Goal: Task Accomplishment & Management: Complete application form

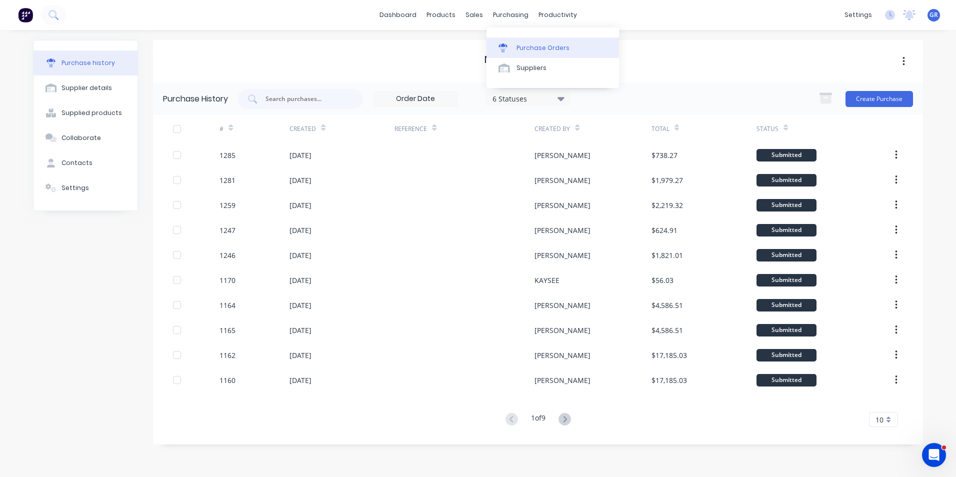
click at [542, 45] on div "Purchase Orders" at bounding box center [543, 48] width 53 height 9
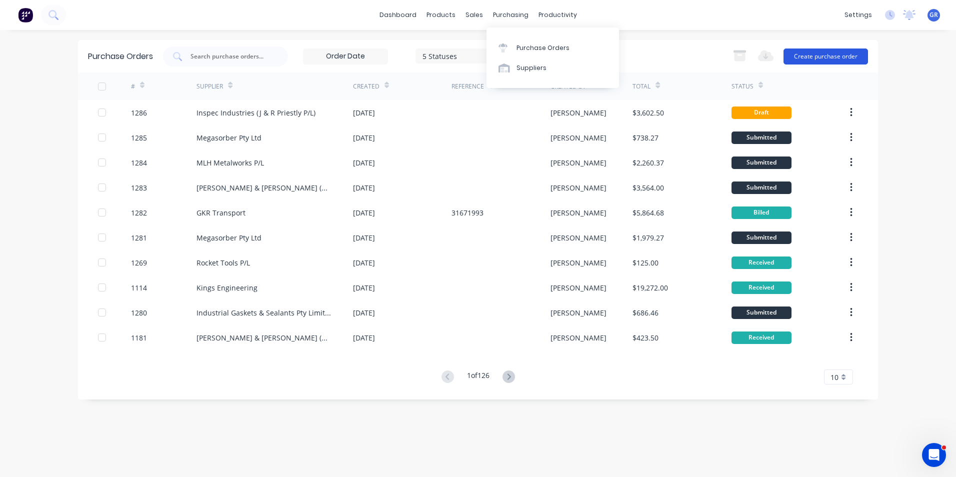
click at [826, 52] on button "Create purchase order" at bounding box center [826, 57] width 85 height 16
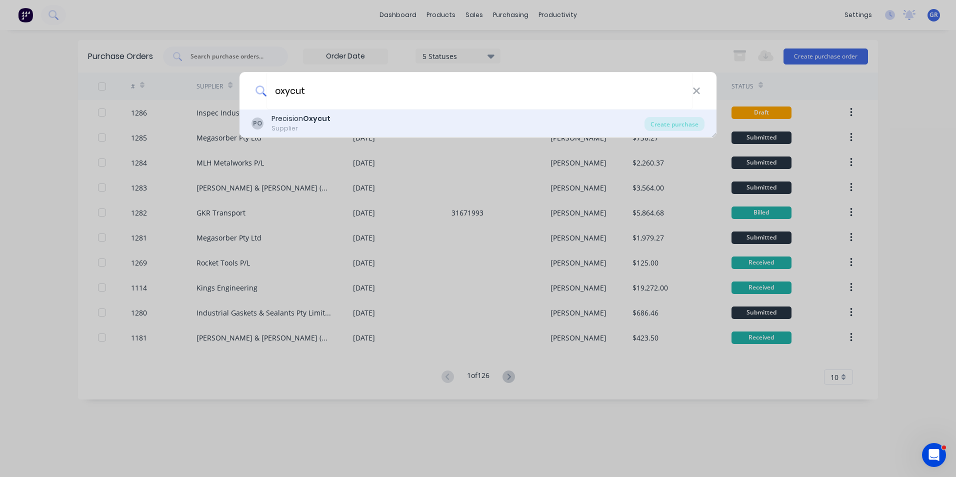
type input "oxycut"
click at [304, 120] on div "Precision Oxycut" at bounding box center [301, 119] width 59 height 11
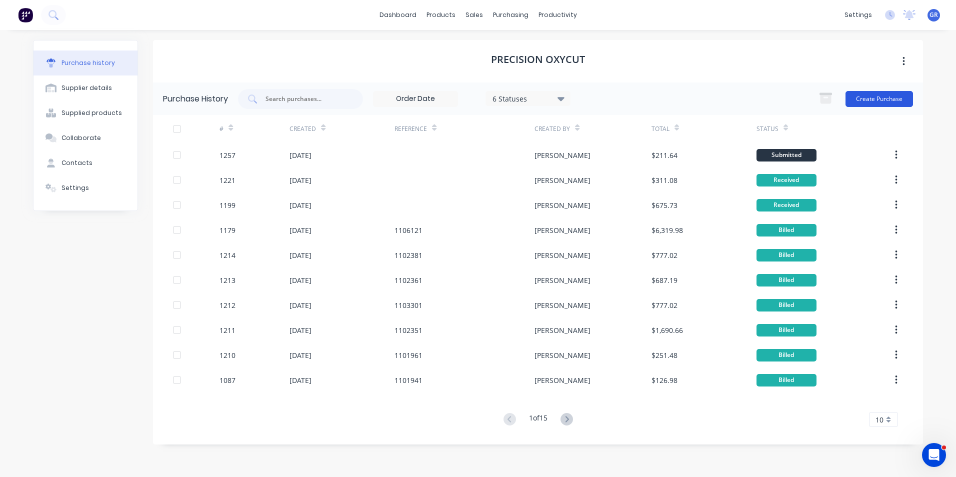
click at [880, 99] on button "Create Purchase" at bounding box center [880, 99] width 68 height 16
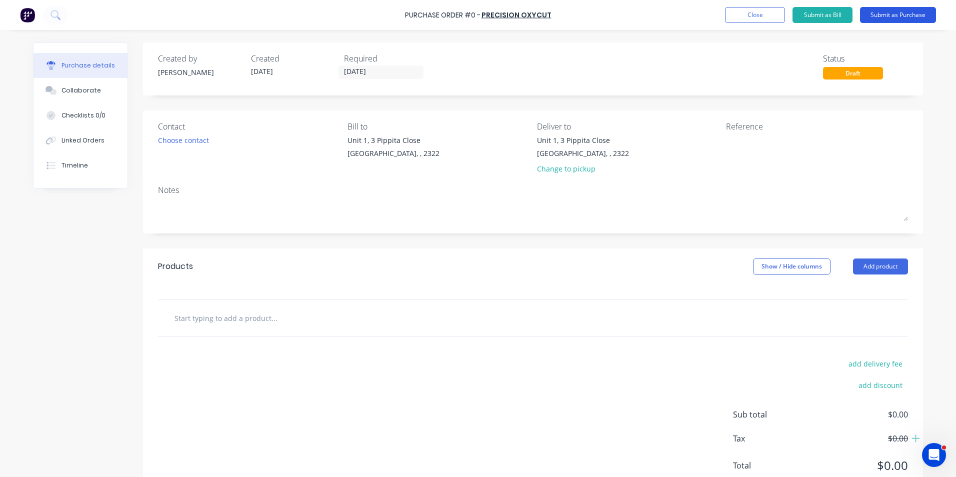
click at [883, 12] on button "Submit as Purchase" at bounding box center [898, 15] width 76 height 16
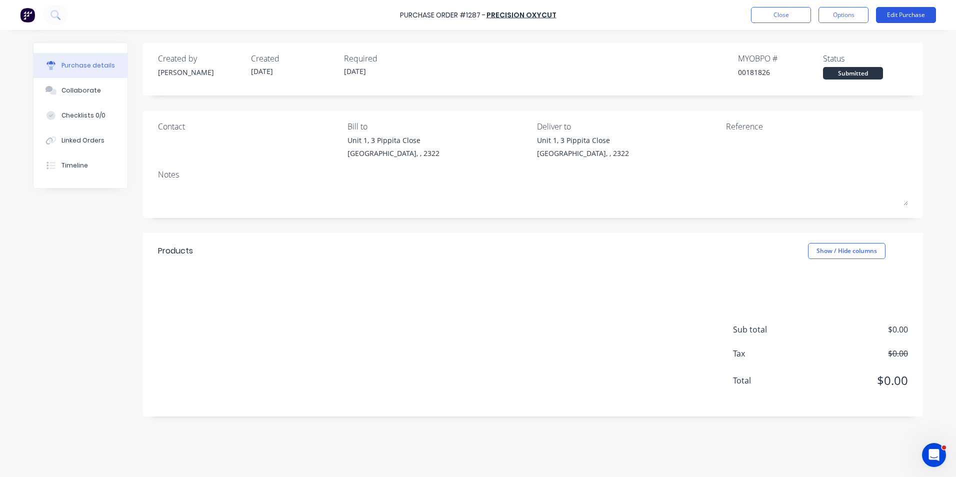
click at [897, 12] on button "Edit Purchase" at bounding box center [906, 15] width 60 height 16
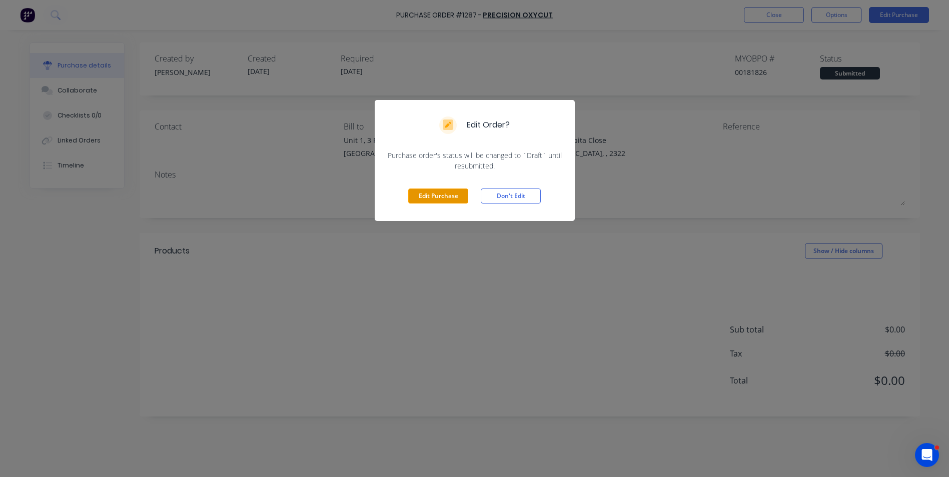
click at [424, 195] on button "Edit Purchase" at bounding box center [438, 196] width 60 height 15
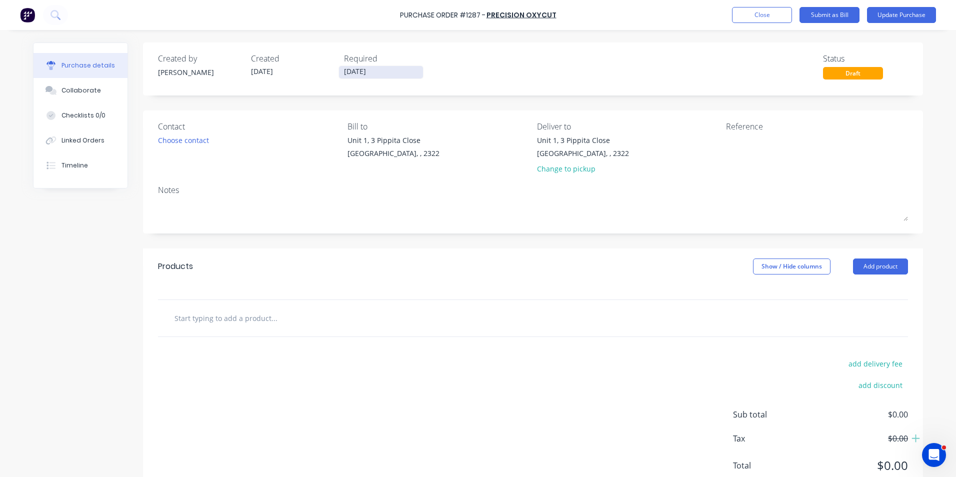
click at [366, 72] on input "[DATE]" at bounding box center [381, 72] width 84 height 13
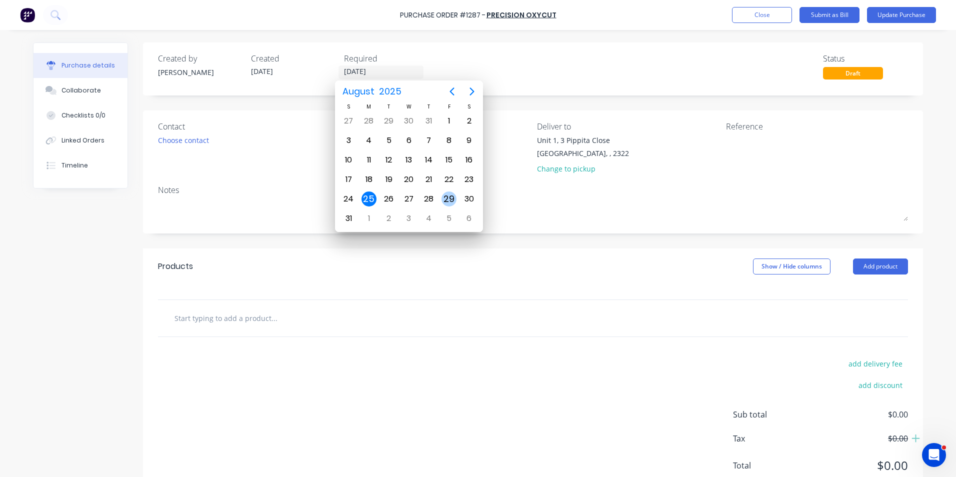
click at [447, 201] on div "29" at bounding box center [449, 199] width 15 height 15
type input "[DATE]"
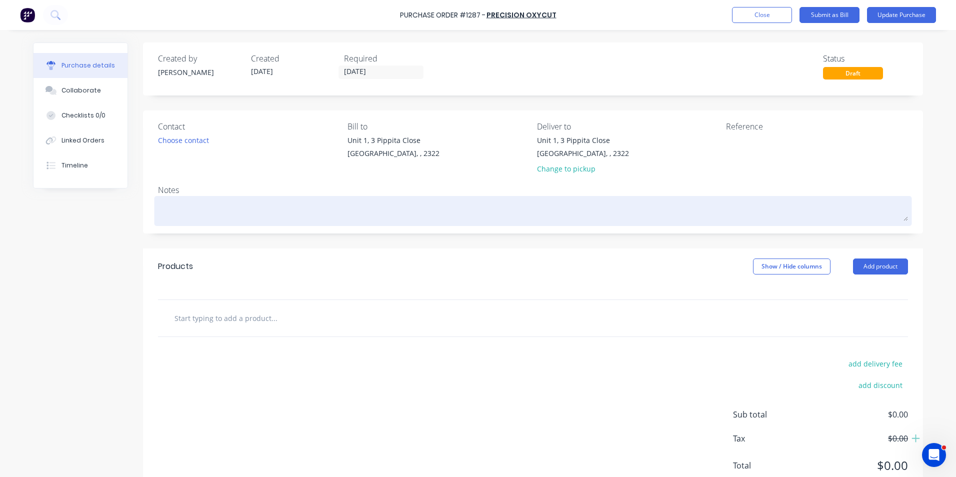
click at [184, 208] on textarea at bounding box center [533, 210] width 750 height 23
type textarea "x"
type textarea "U"
type textarea "x"
type textarea "Ur"
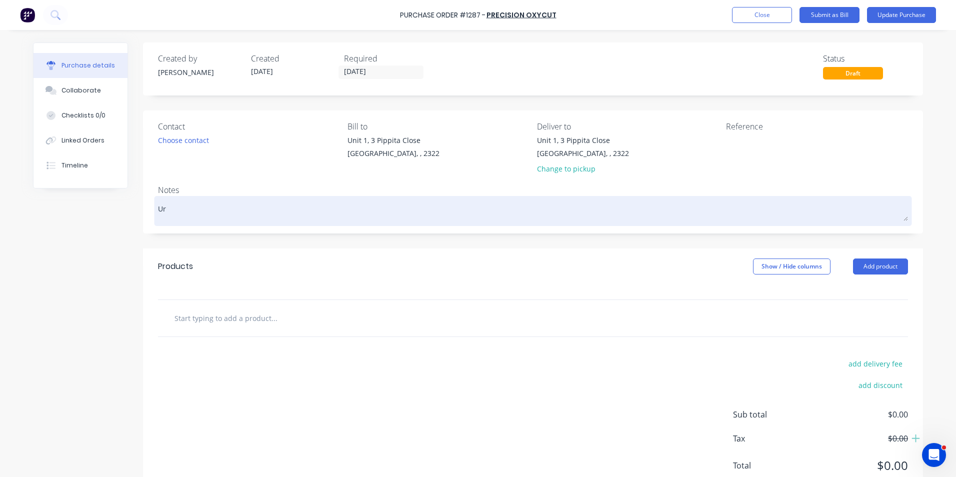
type textarea "x"
type textarea "Urg"
type textarea "x"
type textarea "Urge"
type textarea "x"
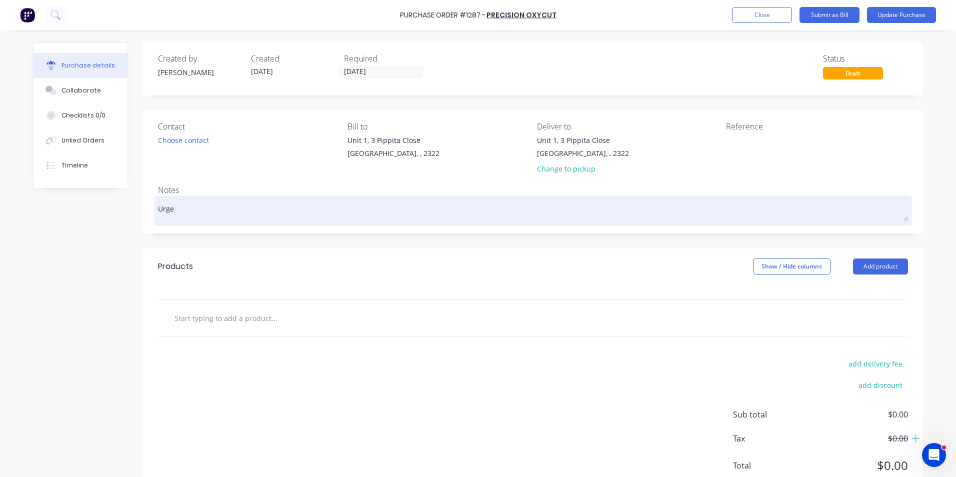
type textarea "Urgen"
type textarea "x"
type textarea "Urgent"
type textarea "x"
type textarea "Urgent"
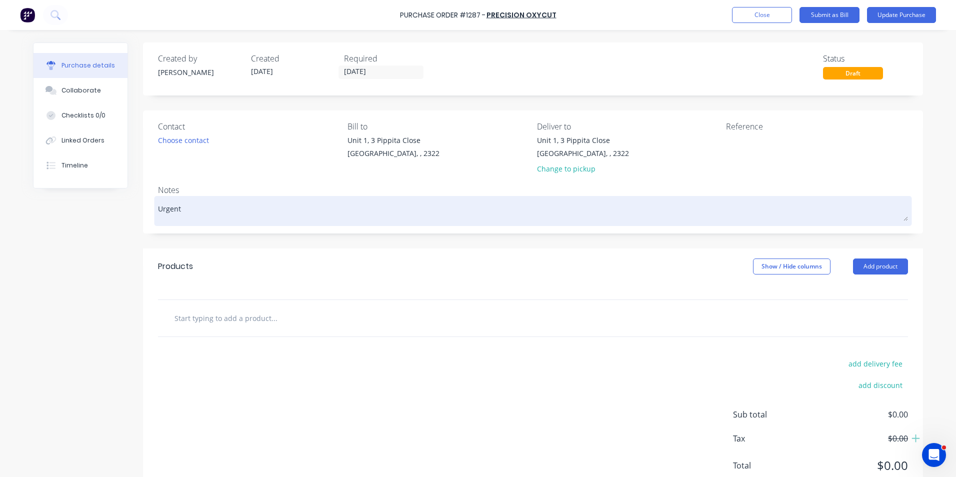
type textarea "x"
type textarea "Urgent -"
type textarea "x"
type textarea "Urgent -"
type textarea "x"
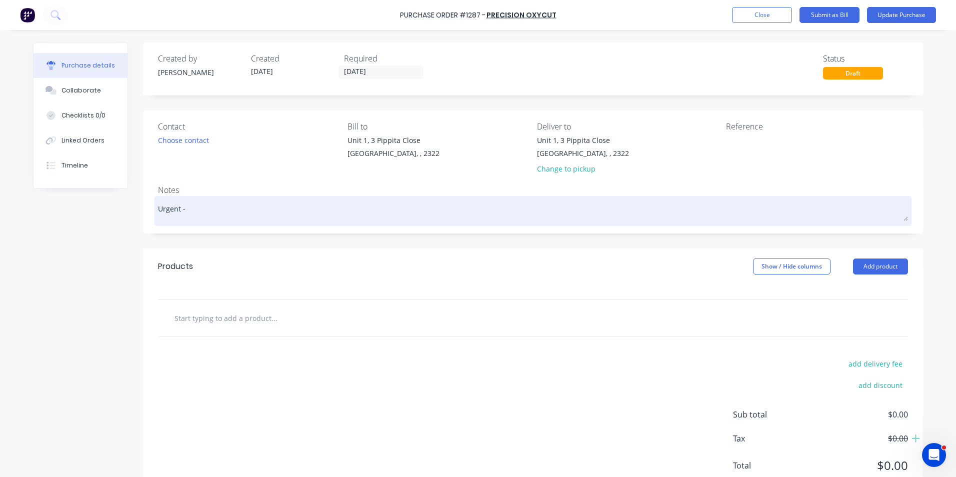
type textarea "Urgent - J"
type textarea "x"
type textarea "Urgent - JN"
type textarea "x"
type textarea "Urgent - JN1"
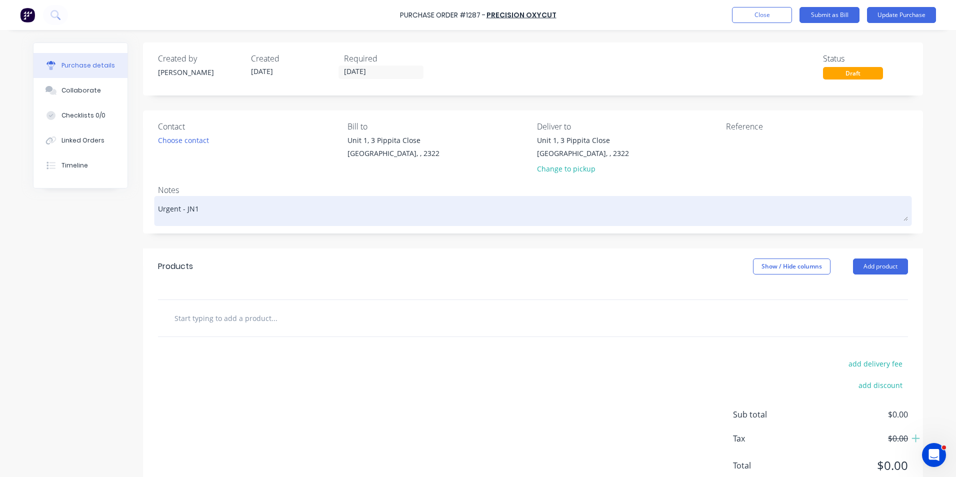
type textarea "x"
type textarea "Urgent - JN"
type textarea "x"
type textarea "Urgent - J"
type textarea "x"
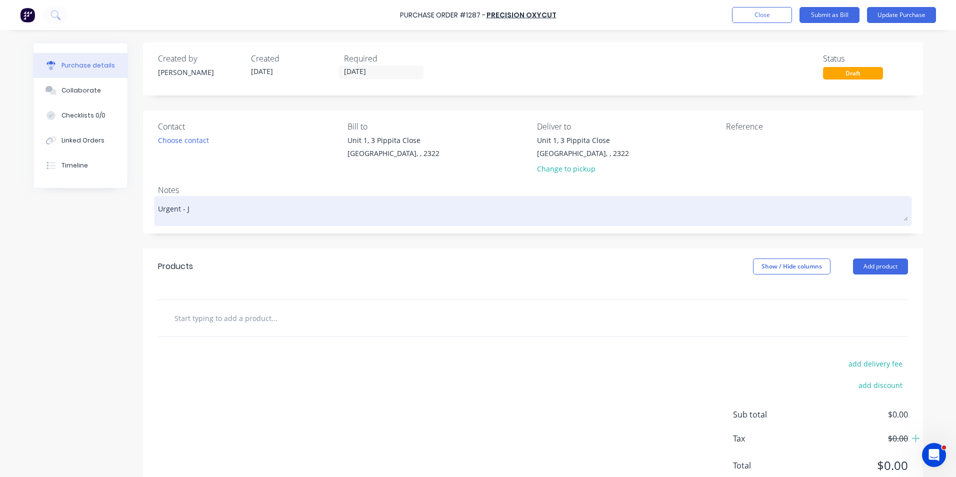
type textarea "Urgent -"
type textarea "x"
type textarea "Urgent - 7"
type textarea "x"
type textarea "Urgent - 79"
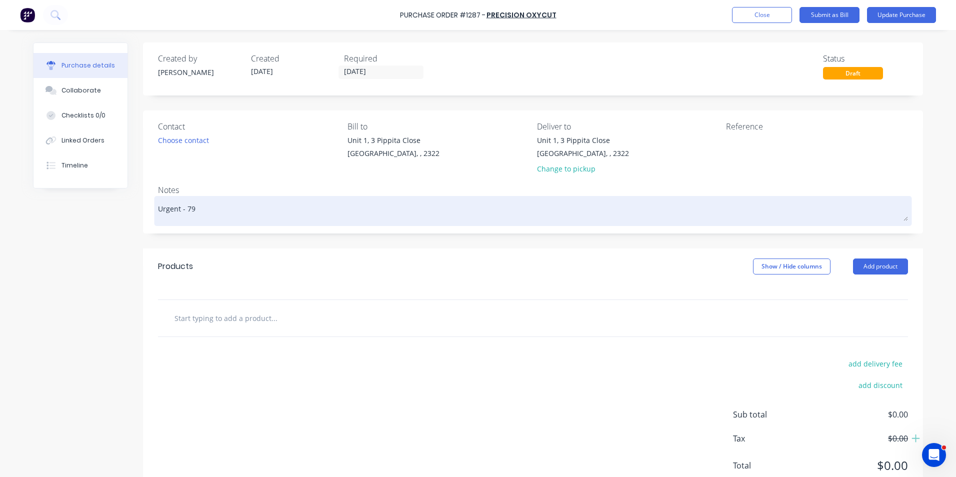
type textarea "x"
type textarea "Urgent - 794"
type textarea "x"
type textarea "Urgent - 794"
type textarea "x"
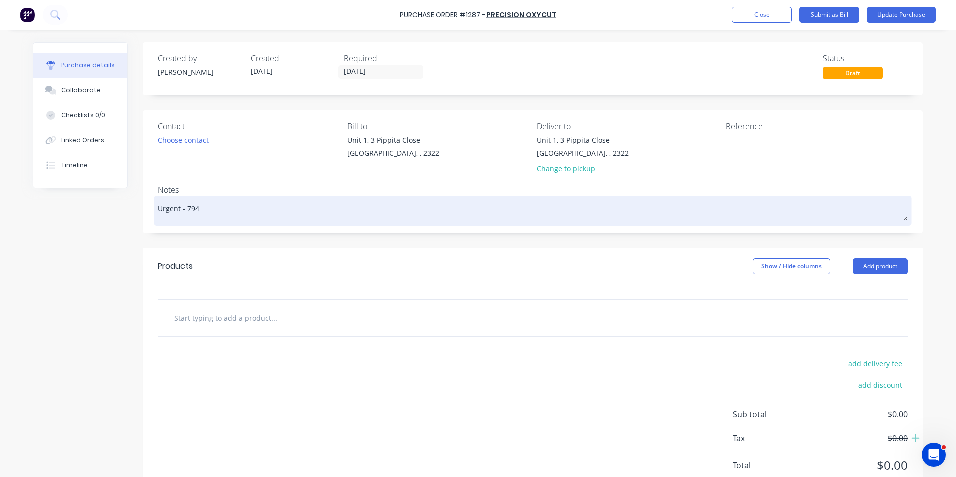
type textarea "Urgent - 794 B"
type textarea "x"
type textarea "Urgent - 794 Bl"
type textarea "x"
type textarea "Urgent - 794 Blo"
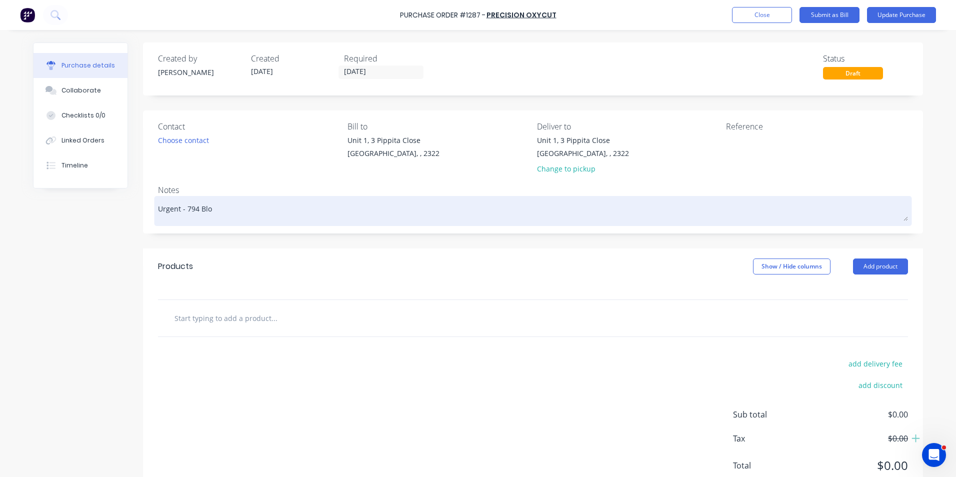
type textarea "x"
type textarea "Urgent - 794 Blow"
type textarea "x"
type textarea "Urgent - 794 [PERSON_NAME]"
type textarea "x"
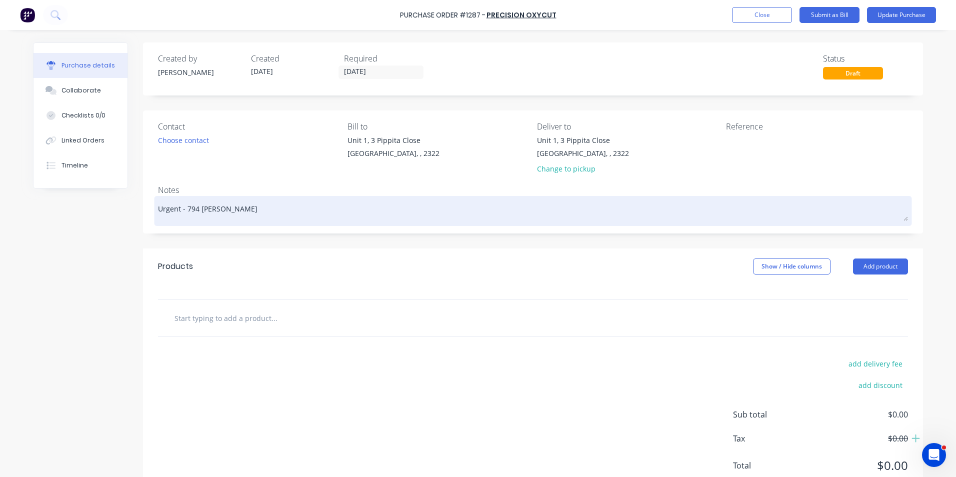
type textarea "Urgent - 794 Blower"
type textarea "x"
type textarea "Urgent - 794 Blower"
type textarea "x"
type textarea "Urgent - 794 Blower M"
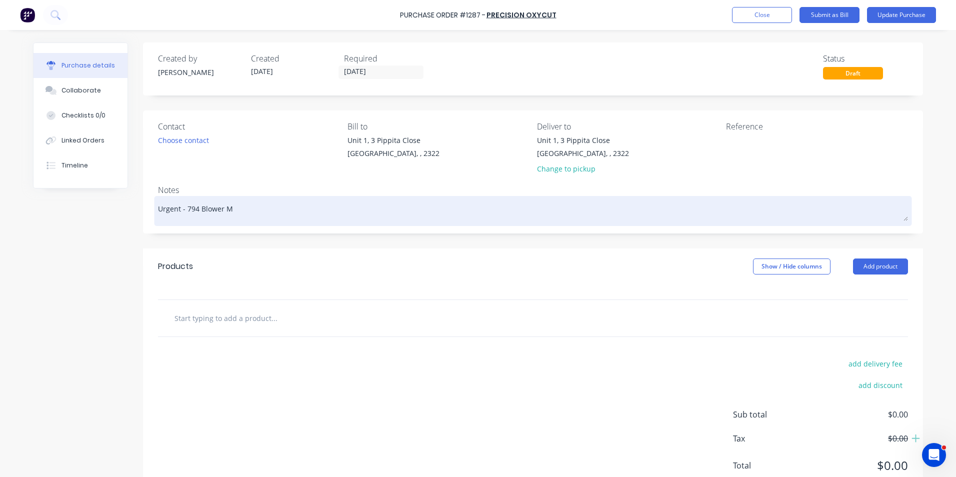
type textarea "x"
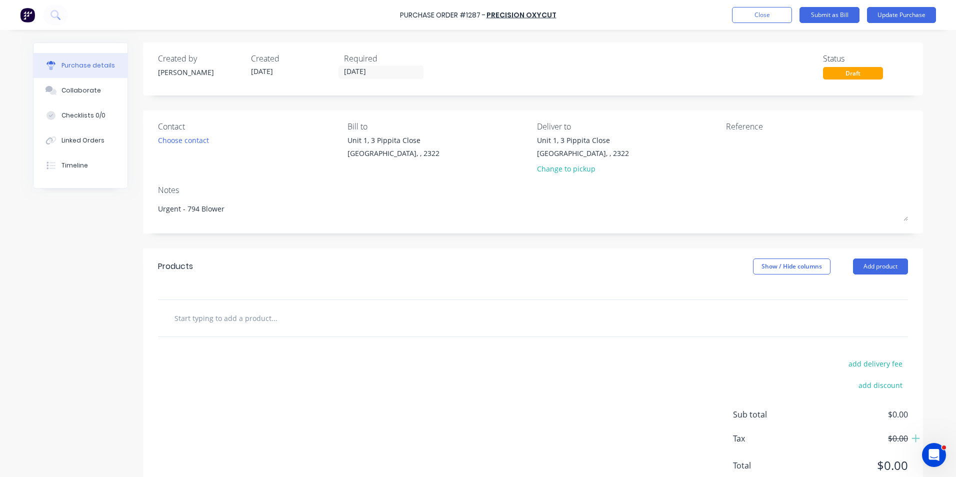
type textarea "Urgent - 794 Blower"
type textarea "x"
type textarea "Urgent - 794 Blower"
click at [281, 325] on input "text" at bounding box center [274, 318] width 200 height 20
type textarea "x"
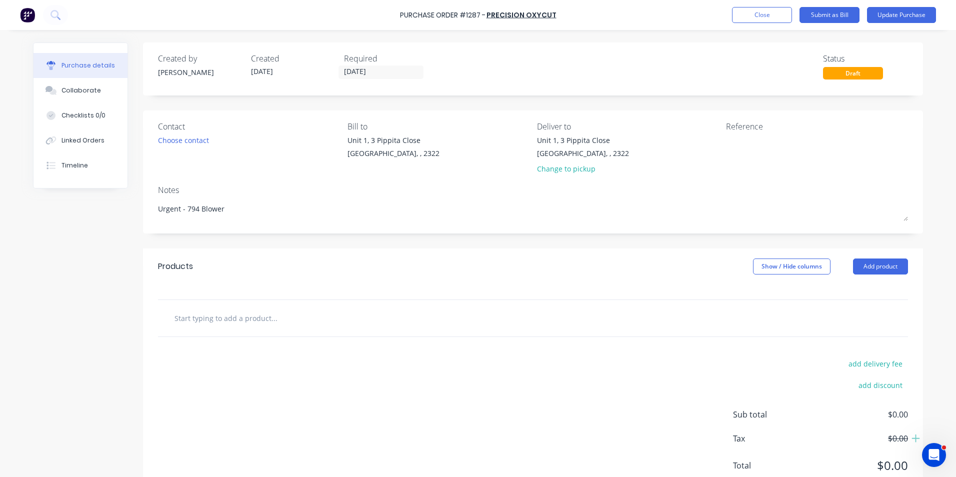
type input "S"
type textarea "x"
type input "Su"
type textarea "x"
type input "Sup"
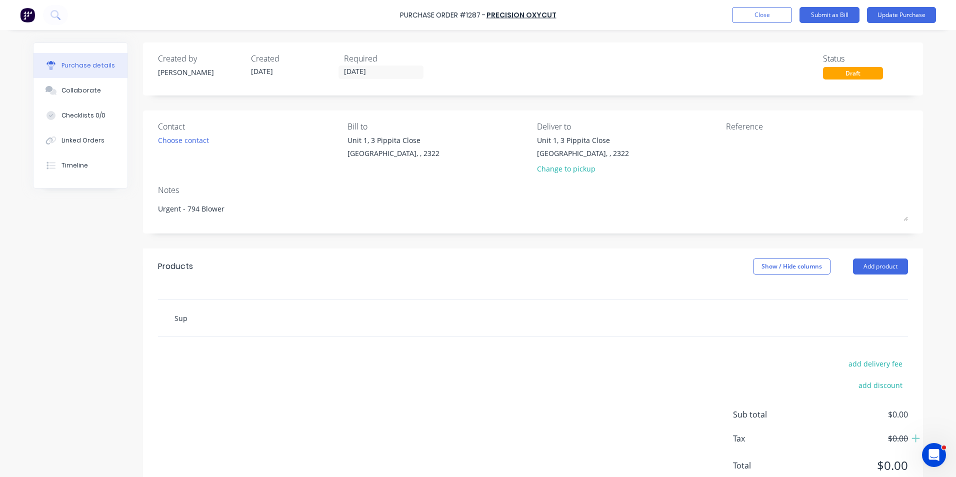
type textarea "x"
type input "Supp"
type textarea "x"
type input "Suppl"
type textarea "x"
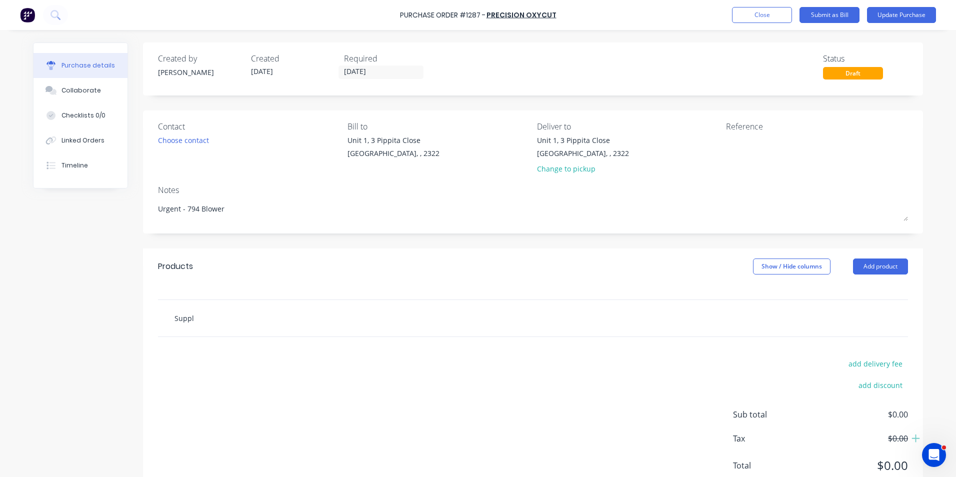
type input "Supply"
type textarea "x"
type input "Supply"
type textarea "x"
type input "Supply a"
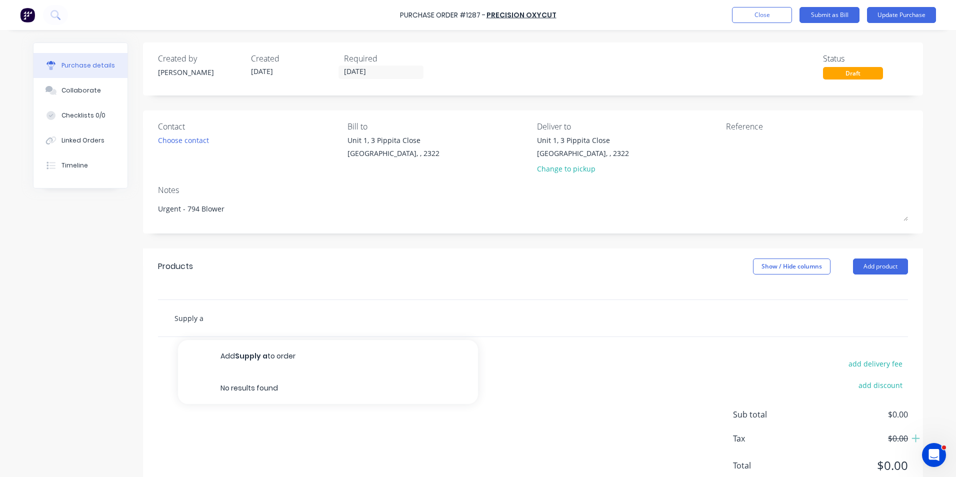
type textarea "x"
type input "Supply as"
type textarea "x"
type input "Supply as"
type textarea "x"
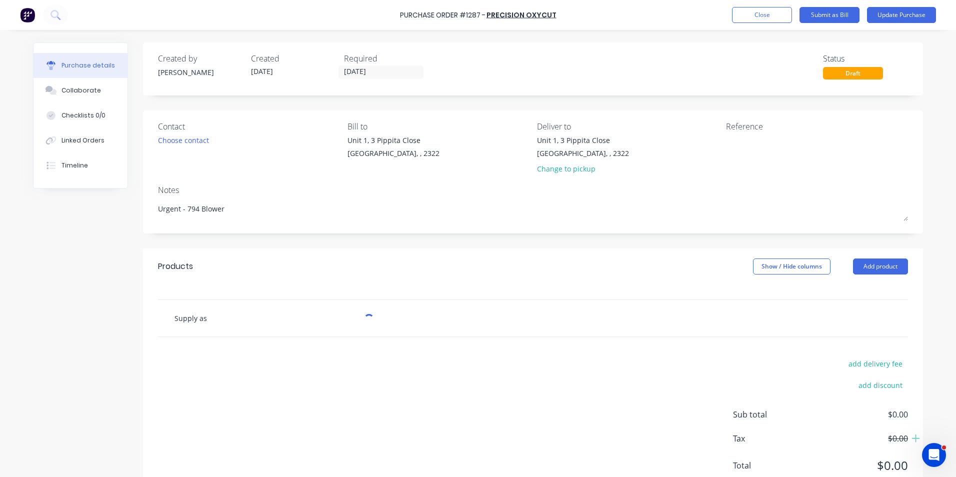
type input "Supply as p"
type textarea "x"
type input "Supply as pe"
type textarea "x"
type input "Supply as per"
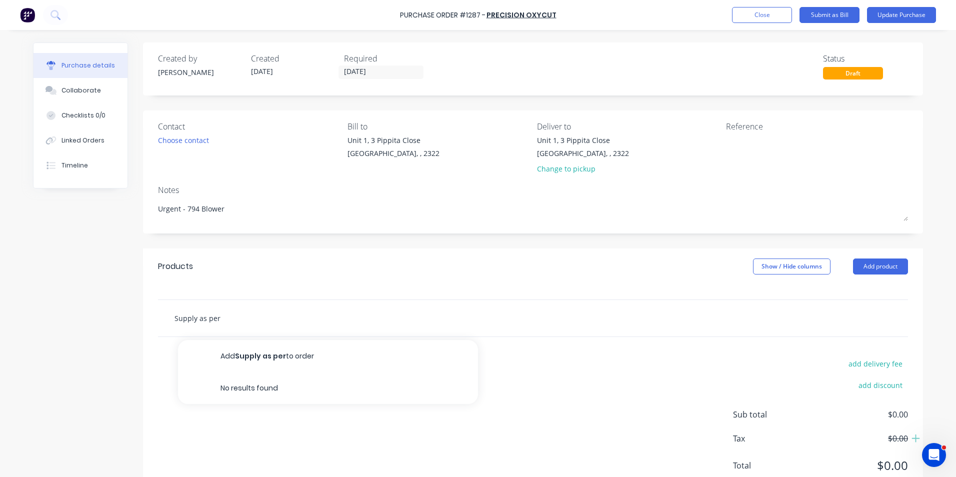
type textarea "x"
type input "Supply as per"
type textarea "x"
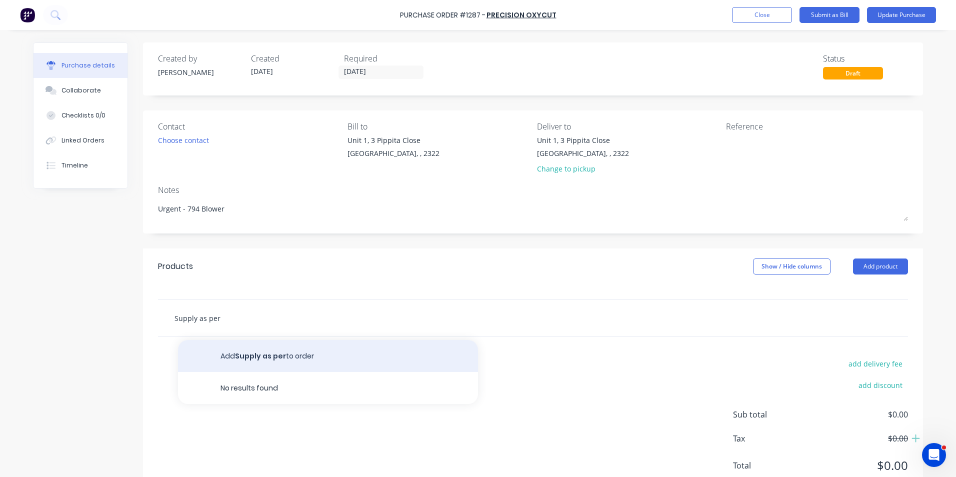
type input "Supply as per"
click at [270, 356] on button "Add Supply as per to order" at bounding box center [328, 356] width 300 height 32
type textarea "x"
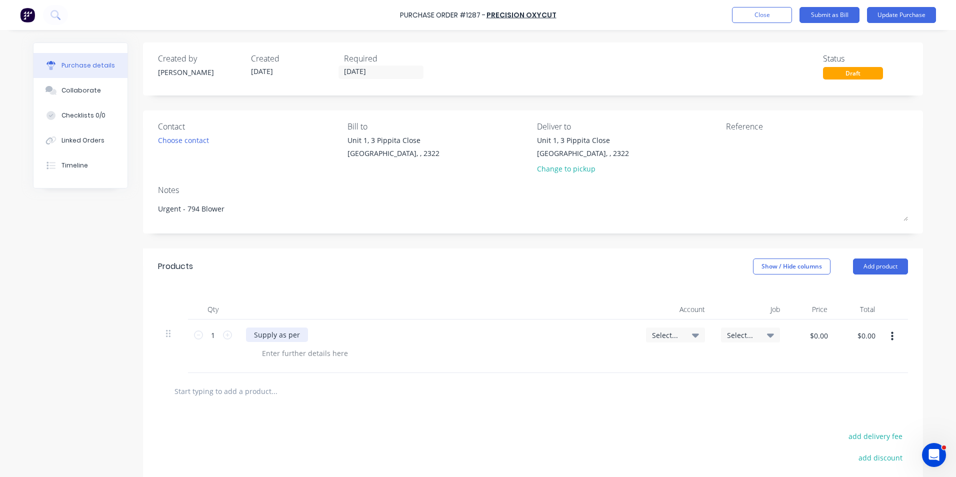
type textarea "x"
click at [297, 334] on div "Supply as per" at bounding box center [277, 335] width 62 height 15
click at [665, 334] on span "Select..." at bounding box center [667, 335] width 30 height 11
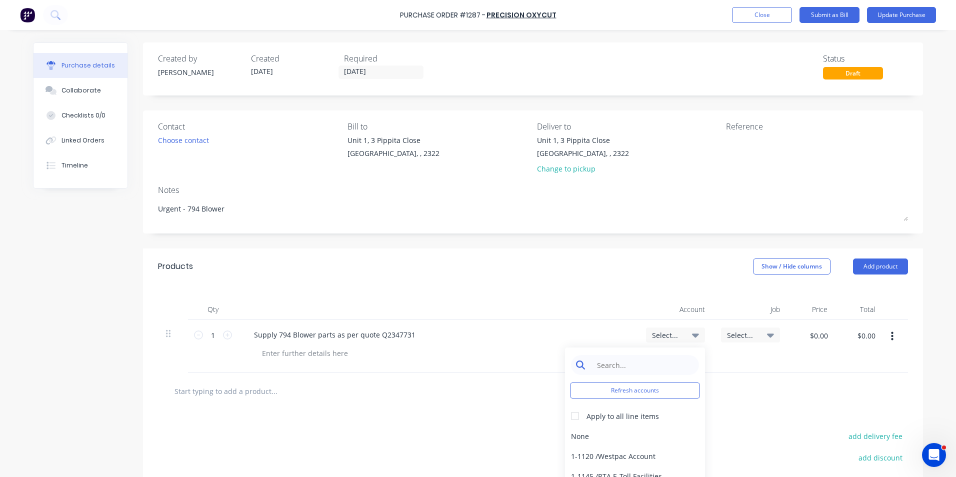
type textarea "x"
click at [624, 364] on input at bounding box center [643, 365] width 103 height 20
type input "1-14"
drag, startPoint x: 598, startPoint y: 432, endPoint x: 654, endPoint y: 423, distance: 56.7
click at [598, 432] on div "1-1400 / Work in Progress" at bounding box center [635, 436] width 140 height 20
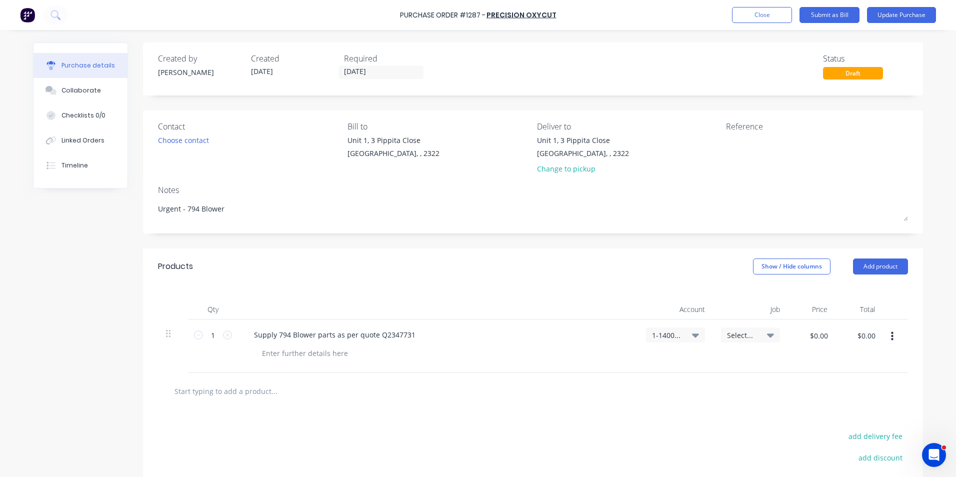
click at [743, 329] on div "Select..." at bounding box center [750, 335] width 59 height 15
type textarea "x"
click at [816, 336] on input "$0.00" at bounding box center [819, 336] width 30 height 16
type input "447.34"
type textarea "x"
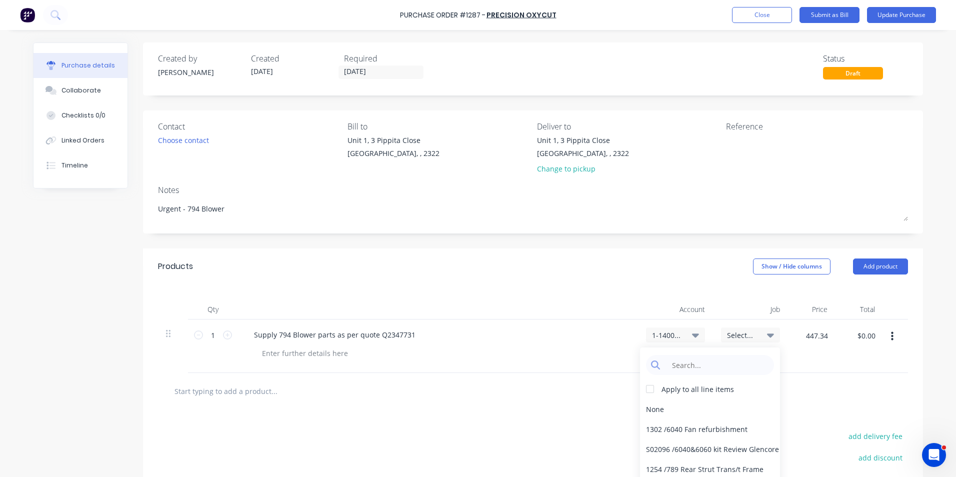
type input "$447.34"
click at [821, 367] on div "$447.34 447.34" at bounding box center [812, 347] width 48 height 54
click at [767, 333] on icon at bounding box center [770, 335] width 7 height 11
click at [769, 334] on icon at bounding box center [770, 336] width 7 height 4
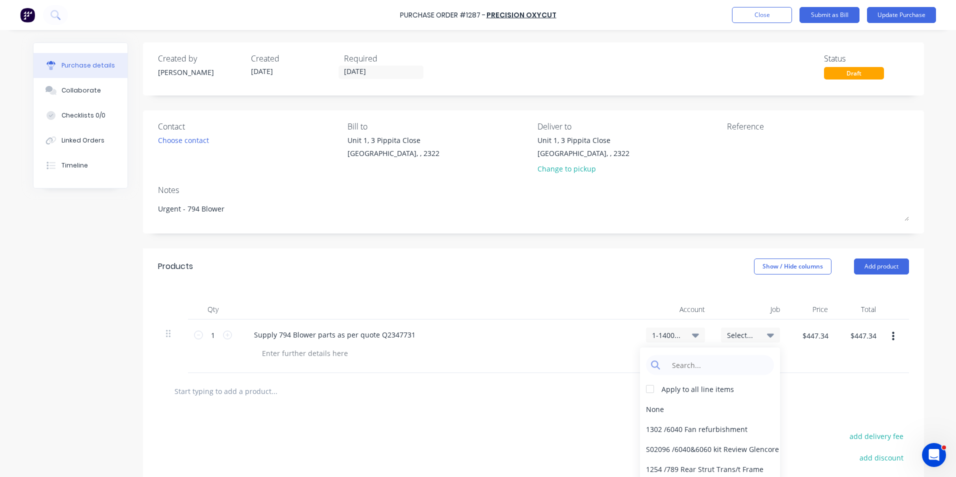
click at [735, 277] on div "Products Show / Hide columns Add product" at bounding box center [533, 267] width 781 height 36
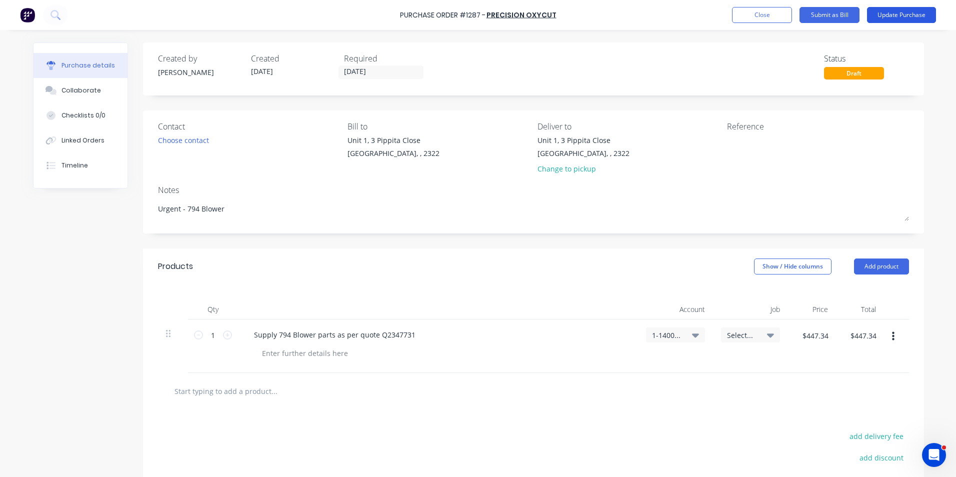
click at [901, 15] on button "Update Purchase" at bounding box center [901, 15] width 69 height 16
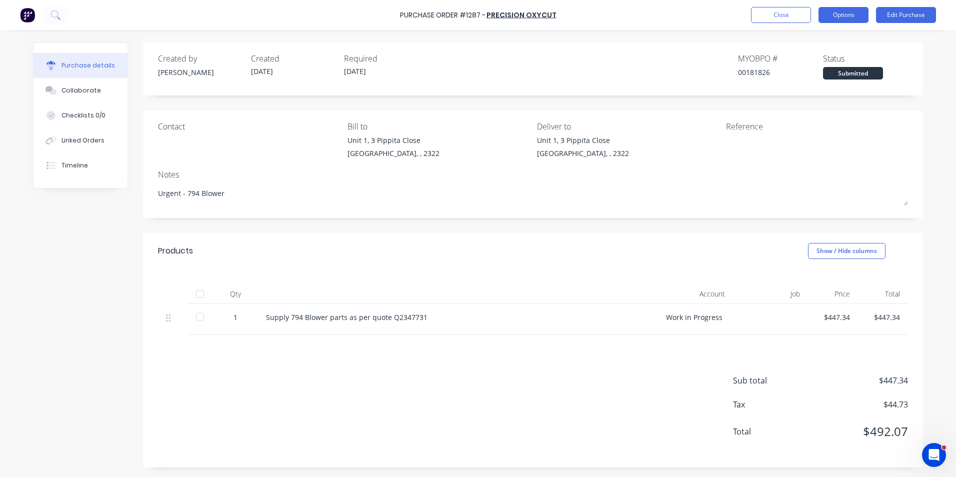
click at [854, 17] on button "Options" at bounding box center [844, 15] width 50 height 16
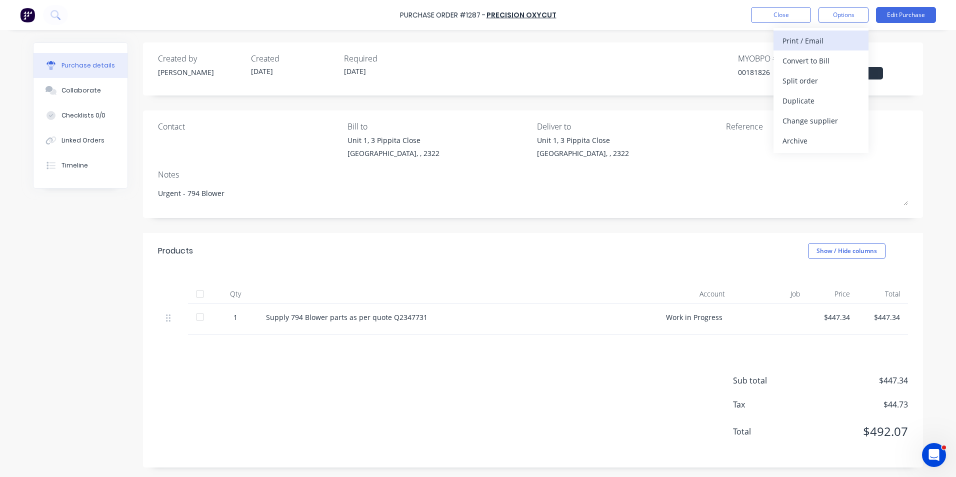
click at [807, 39] on div "Print / Email" at bounding box center [821, 41] width 77 height 15
click at [812, 61] on div "With pricing" at bounding box center [821, 61] width 77 height 15
type textarea "x"
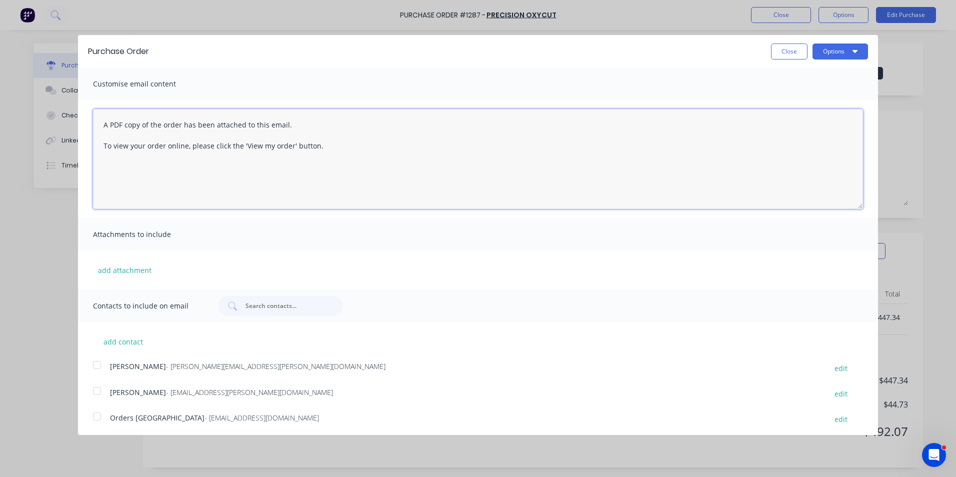
drag, startPoint x: 327, startPoint y: 145, endPoint x: 93, endPoint y: 115, distance: 236.0
click at [88, 114] on div "A PDF copy of the order has been attached to this email. To view your order onl…" at bounding box center [478, 159] width 800 height 118
click at [244, 127] on textarea "Hi Sales, Please find attached PO as quoted" at bounding box center [478, 159] width 770 height 100
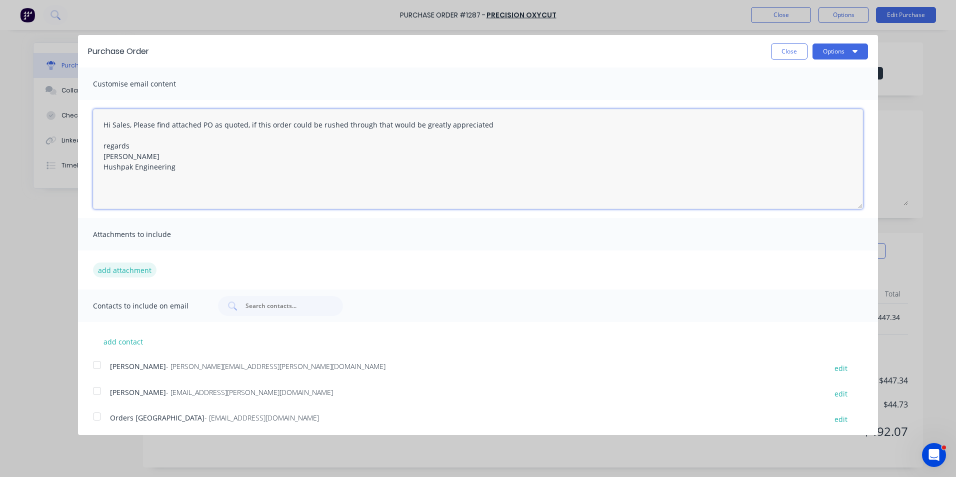
type textarea "Hi Sales, Please find attached PO as quoted, if this order could be rushed thro…"
click at [139, 269] on button "add attachment" at bounding box center [125, 270] width 64 height 15
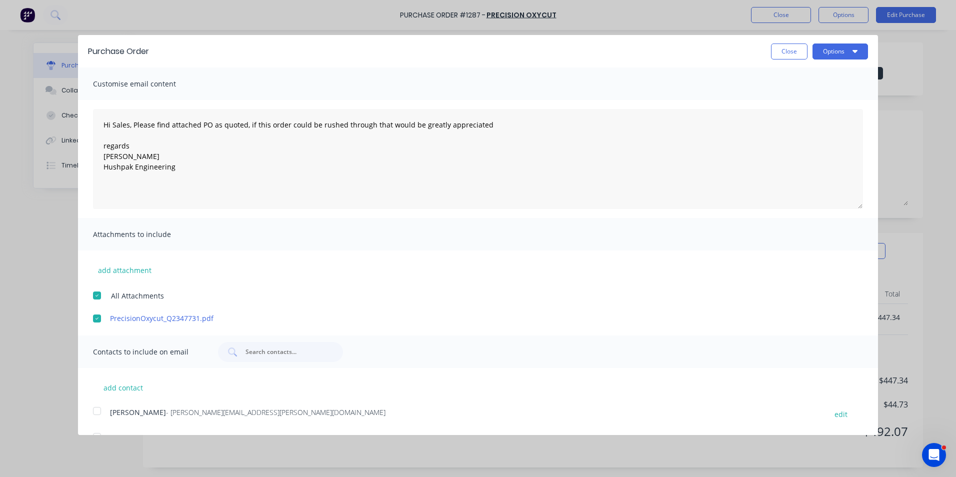
scroll to position [126, 0]
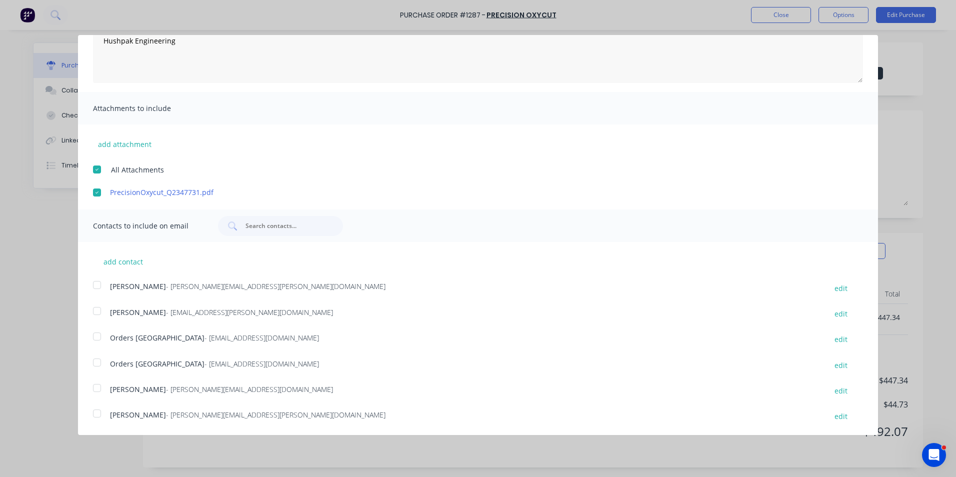
click at [98, 285] on div at bounding box center [97, 285] width 20 height 20
click at [97, 337] on div at bounding box center [97, 337] width 20 height 20
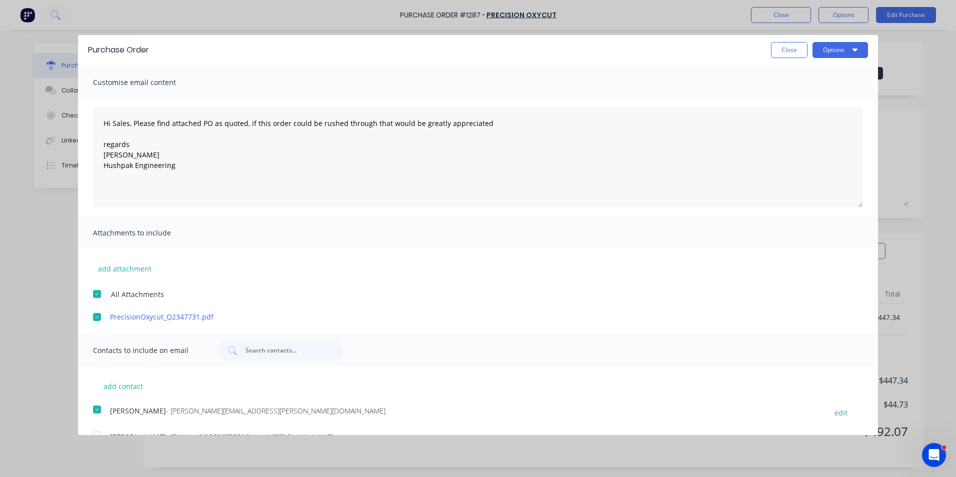
scroll to position [0, 0]
click at [828, 52] on button "Options" at bounding box center [841, 52] width 56 height 16
click at [784, 96] on div "Email" at bounding box center [820, 97] width 77 height 15
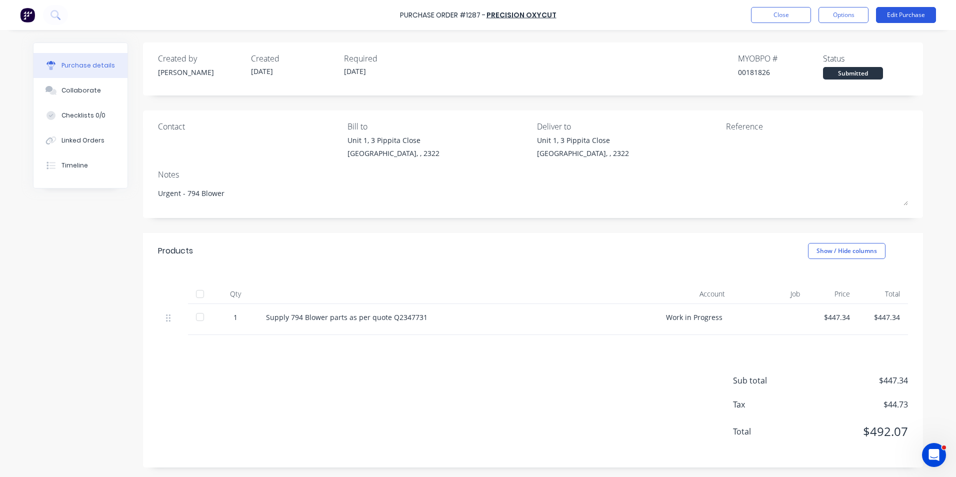
click at [913, 19] on button "Edit Purchase" at bounding box center [906, 15] width 60 height 16
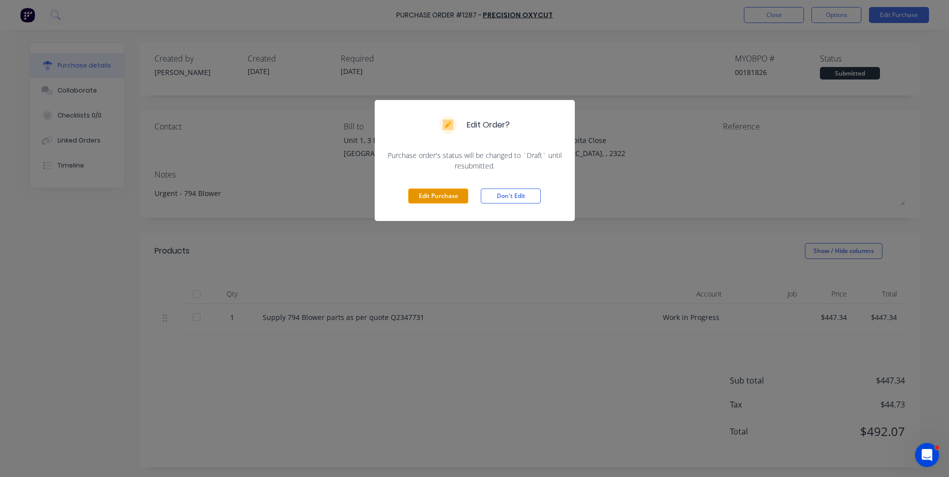
click at [439, 197] on button "Edit Purchase" at bounding box center [438, 196] width 60 height 15
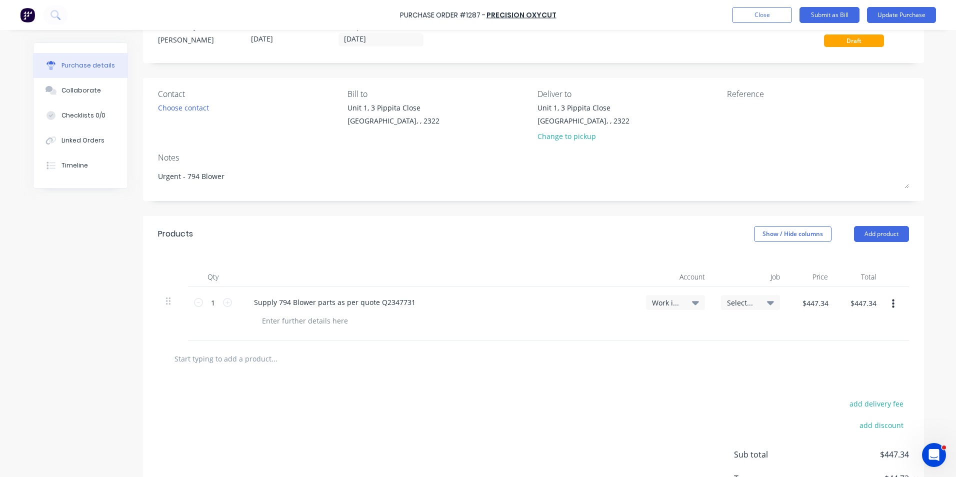
scroll to position [50, 0]
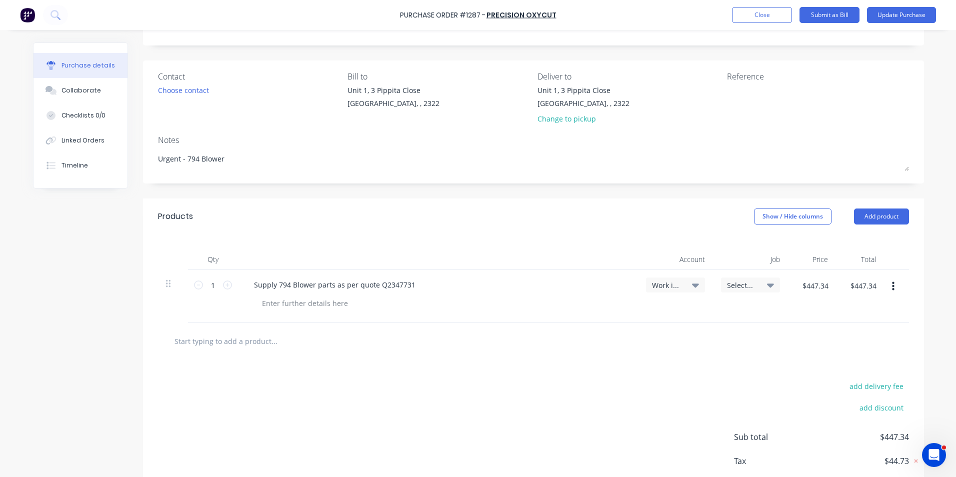
click at [750, 286] on span "Select..." at bounding box center [742, 285] width 30 height 11
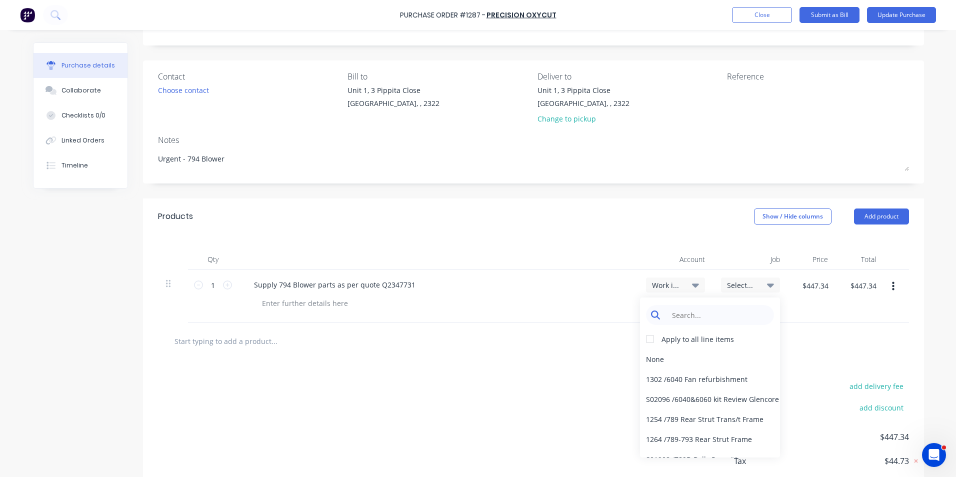
click at [676, 313] on input at bounding box center [718, 315] width 103 height 20
type textarea "x"
click at [689, 313] on input at bounding box center [718, 315] width 103 height 20
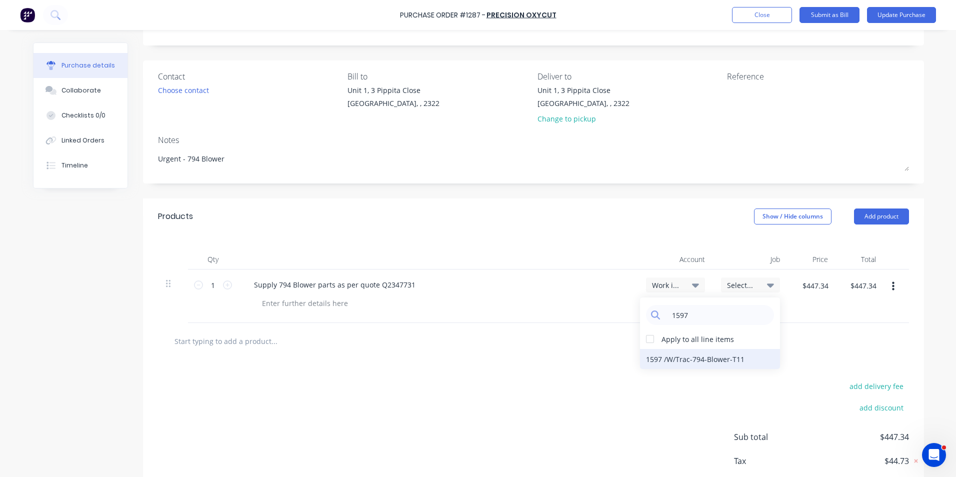
type input "1597"
click at [703, 357] on div "1597 / W/Trac-794-Blower-T11" at bounding box center [710, 359] width 140 height 20
type textarea "x"
drag, startPoint x: 824, startPoint y: 286, endPoint x: 793, endPoint y: 286, distance: 31.5
click at [796, 286] on input "$447.34" at bounding box center [815, 286] width 38 height 16
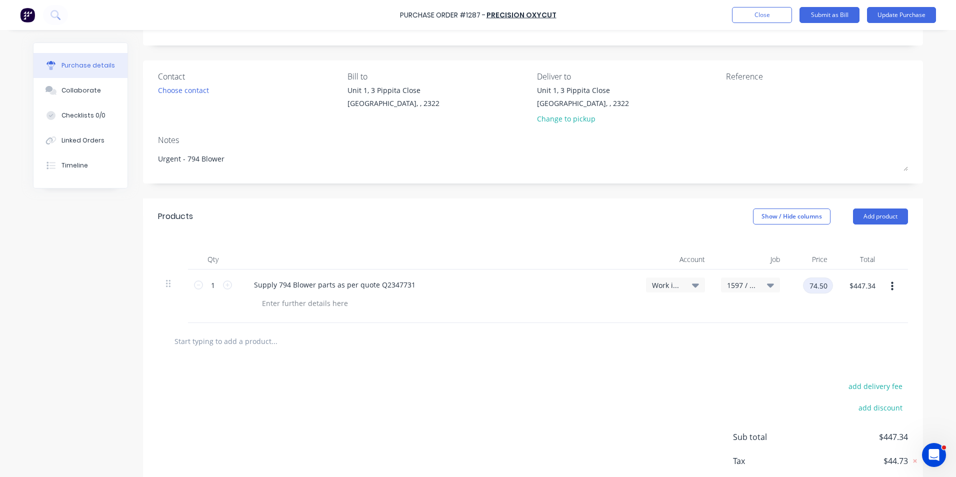
type input "74.50"
type textarea "x"
type input "$74.50"
type textarea "x"
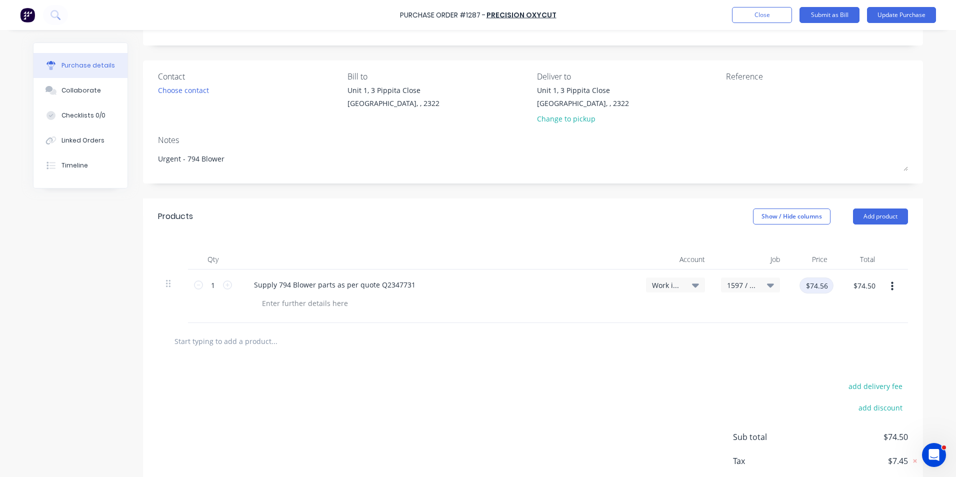
type input "$74.56"
type textarea "x"
type input "$74.56"
click at [836, 309] on div "$74.56 $74.50" at bounding box center [860, 297] width 48 height 54
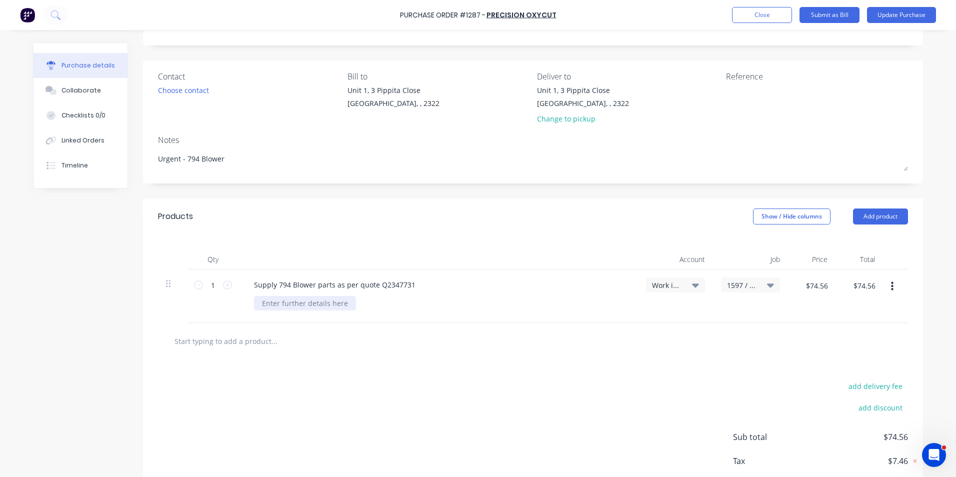
type textarea "x"
click at [307, 305] on div at bounding box center [305, 303] width 102 height 15
click at [891, 288] on icon "button" at bounding box center [892, 286] width 3 height 11
click at [843, 333] on button "Duplicate" at bounding box center [861, 333] width 85 height 20
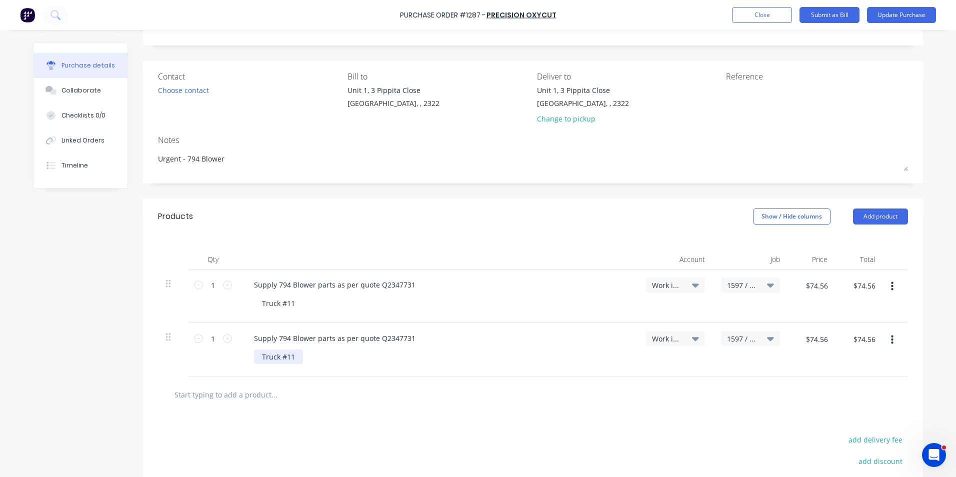
type textarea "x"
click at [296, 357] on div "Truck #11" at bounding box center [278, 357] width 49 height 15
click at [741, 338] on span "1597 / W/Trac-794-Blower-T11" at bounding box center [742, 339] width 30 height 11
type textarea "x"
click at [689, 368] on input at bounding box center [718, 369] width 103 height 20
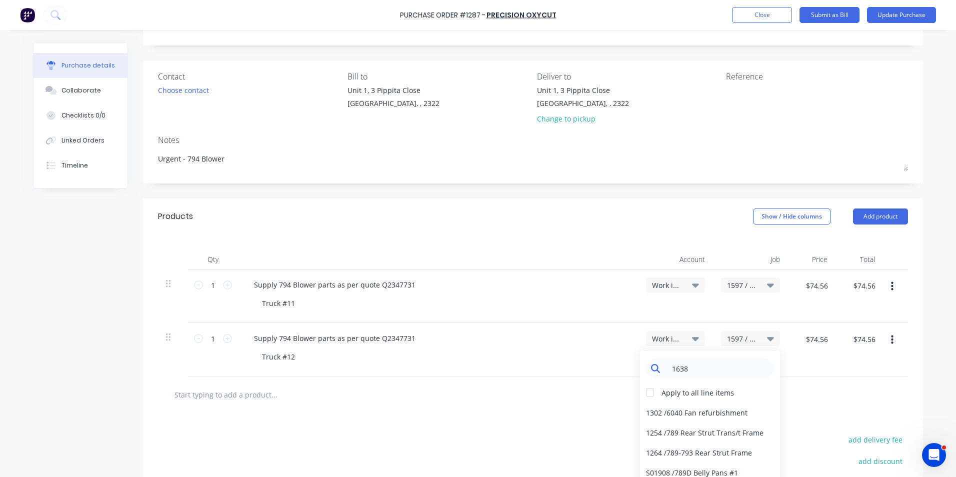
type input "1638"
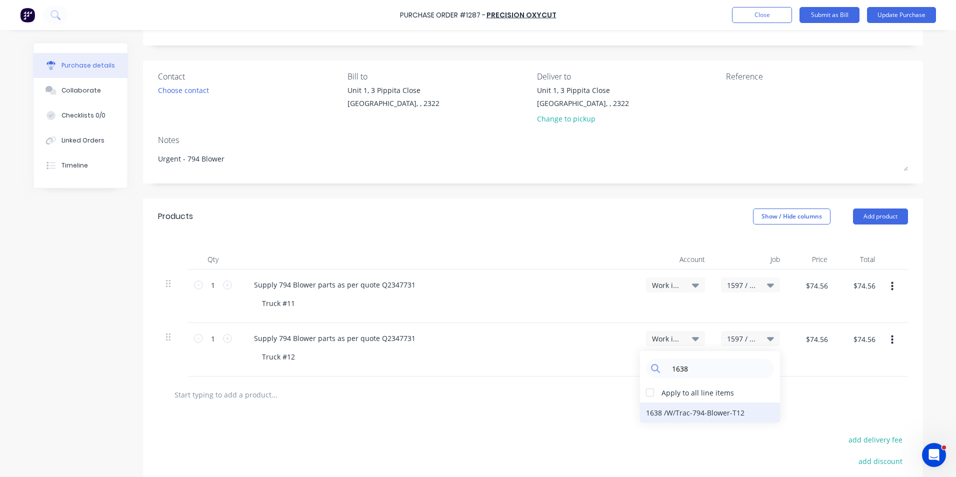
click at [691, 411] on div "1638 / W/Trac-794-Blower-T12" at bounding box center [710, 413] width 140 height 20
click at [891, 343] on icon "button" at bounding box center [892, 340] width 3 height 9
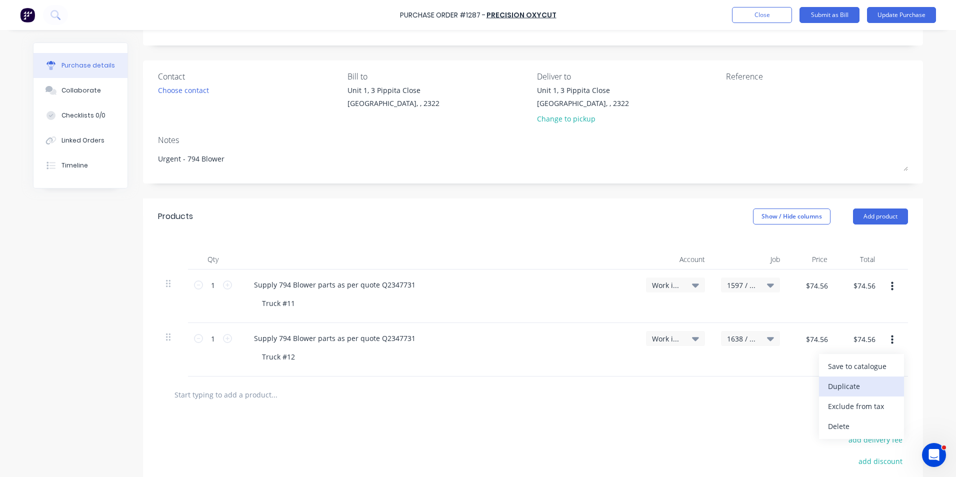
click at [859, 389] on button "Duplicate" at bounding box center [861, 387] width 85 height 20
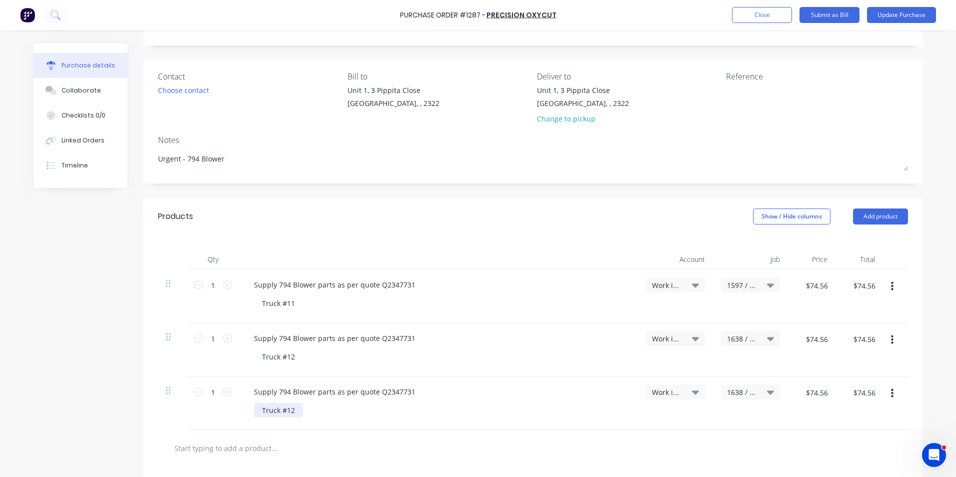
type textarea "x"
click at [295, 410] on div "Truck #12" at bounding box center [278, 410] width 49 height 15
click at [740, 390] on span "1638 / W/Trac-794-Blower-T12" at bounding box center [742, 392] width 30 height 11
type textarea "x"
click at [704, 421] on input at bounding box center [718, 422] width 103 height 20
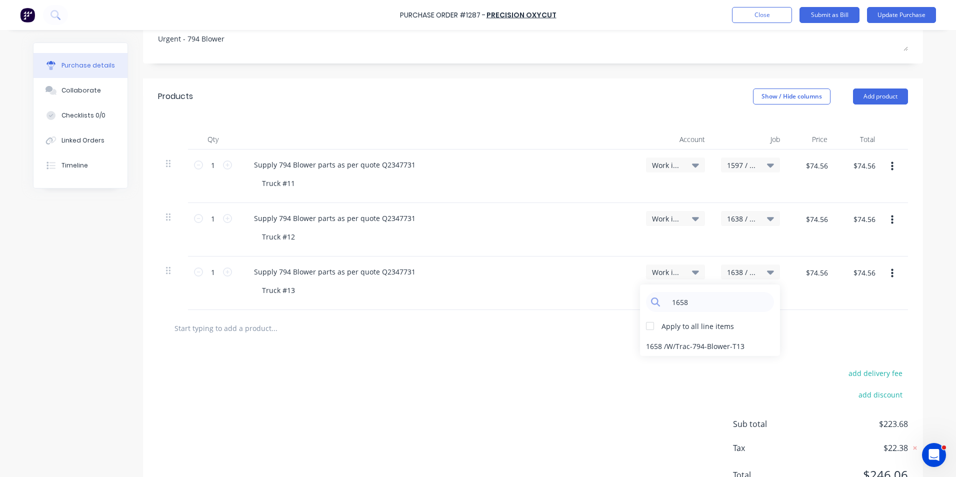
scroll to position [200, 0]
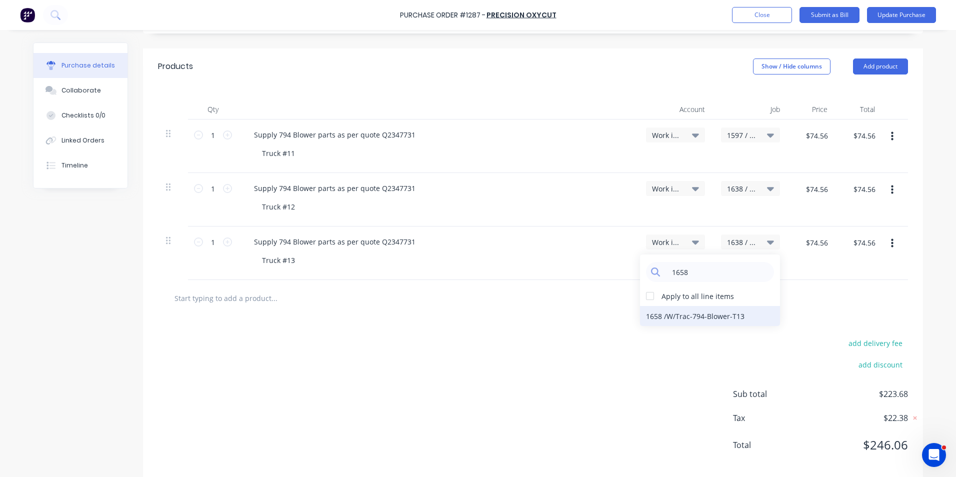
type input "1658"
click at [670, 312] on div "1658 / W/Trac-794-Blower-T13" at bounding box center [710, 316] width 140 height 20
click at [891, 242] on icon "button" at bounding box center [892, 243] width 3 height 11
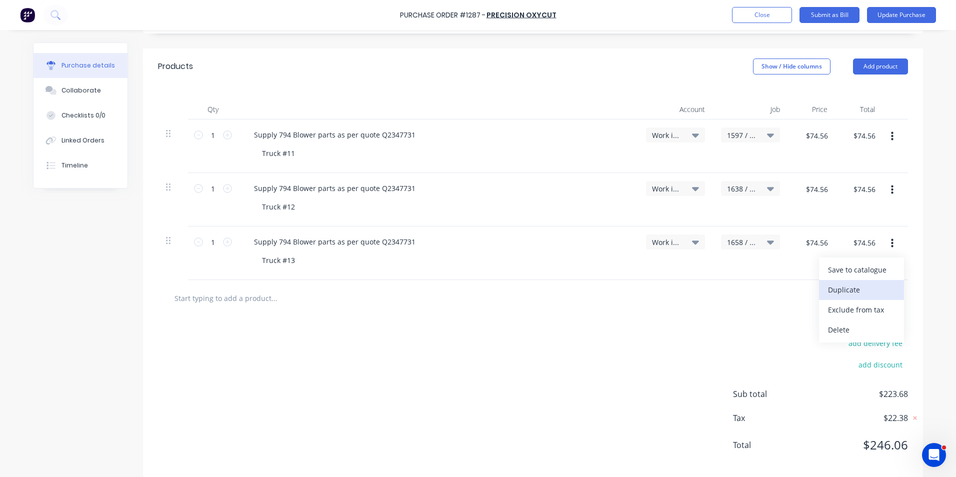
click at [846, 288] on button "Duplicate" at bounding box center [861, 290] width 85 height 20
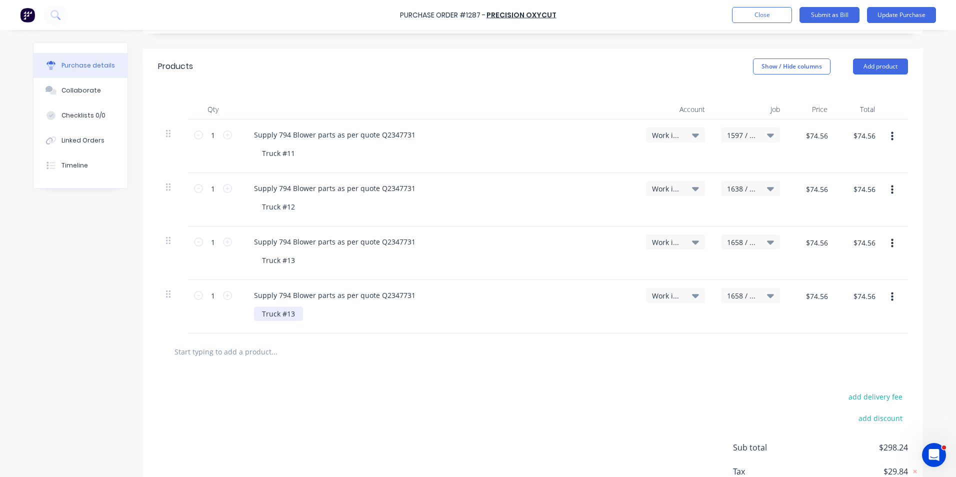
type textarea "x"
click at [297, 318] on div "Truck #13" at bounding box center [278, 314] width 49 height 15
click at [738, 297] on span "1658 / W/Trac-794-Blower-T13" at bounding box center [742, 296] width 30 height 11
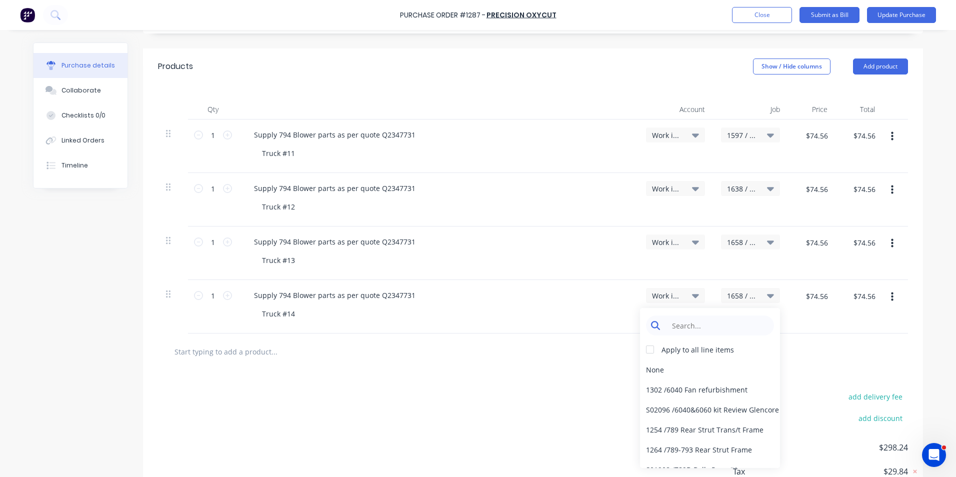
type textarea "x"
click at [694, 325] on input at bounding box center [718, 326] width 103 height 20
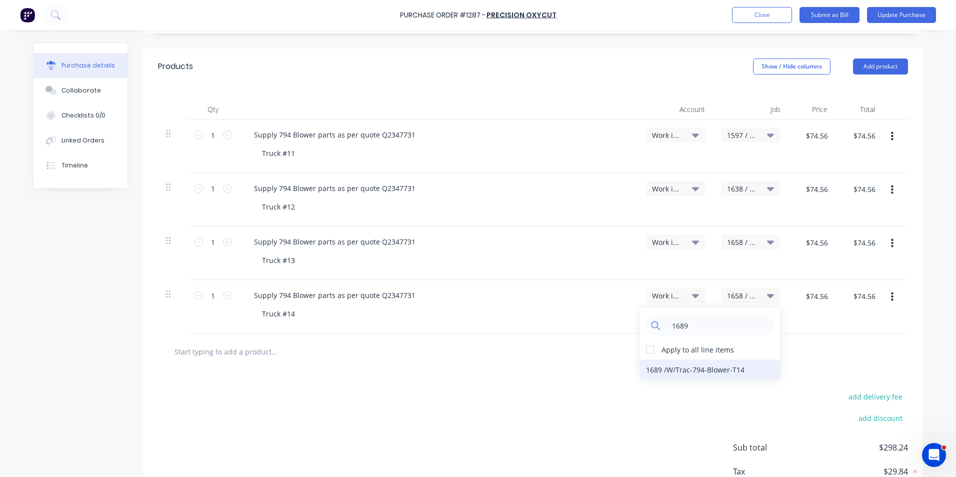
type input "1689"
click at [679, 366] on div "1689 / W/Trac-794-Blower-T14" at bounding box center [710, 370] width 140 height 20
click at [891, 295] on icon "button" at bounding box center [892, 297] width 3 height 11
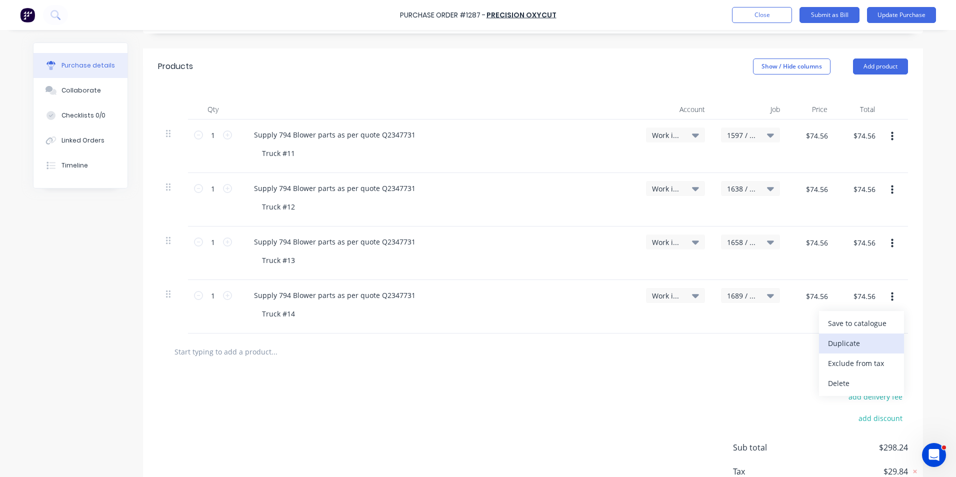
click at [847, 337] on button "Duplicate" at bounding box center [861, 344] width 85 height 20
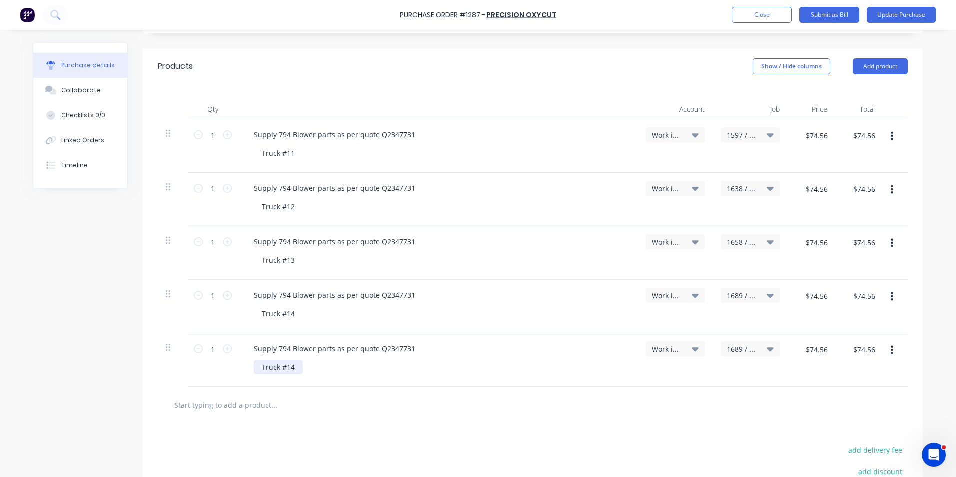
type textarea "x"
click at [288, 367] on div "Truck #14" at bounding box center [278, 367] width 49 height 15
click at [741, 348] on span "1689 / W/Trac-794-Blower-T14" at bounding box center [742, 349] width 30 height 11
type textarea "x"
click at [687, 378] on input at bounding box center [718, 379] width 103 height 20
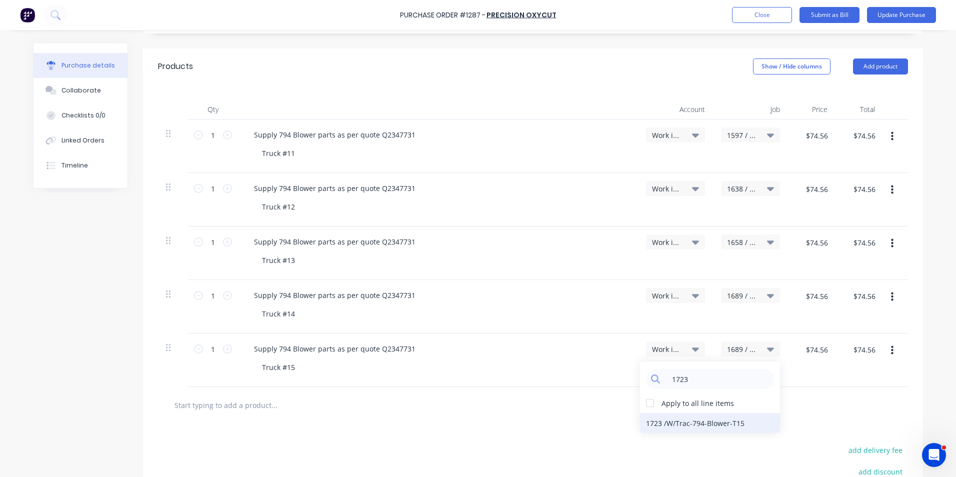
type input "1723"
click at [702, 422] on div "1723 / W/Trac-794-Blower-T15" at bounding box center [710, 423] width 140 height 20
click at [890, 349] on button "button" at bounding box center [893, 351] width 24 height 18
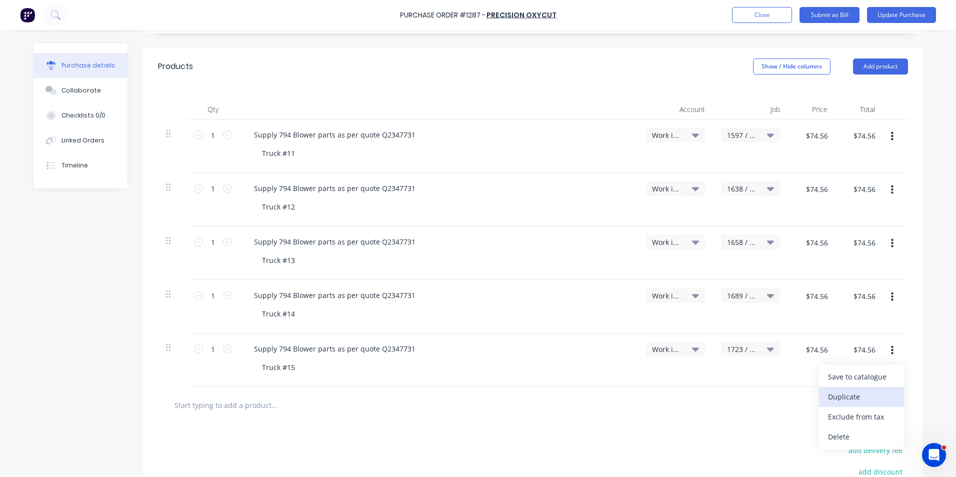
click at [846, 398] on button "Duplicate" at bounding box center [861, 397] width 85 height 20
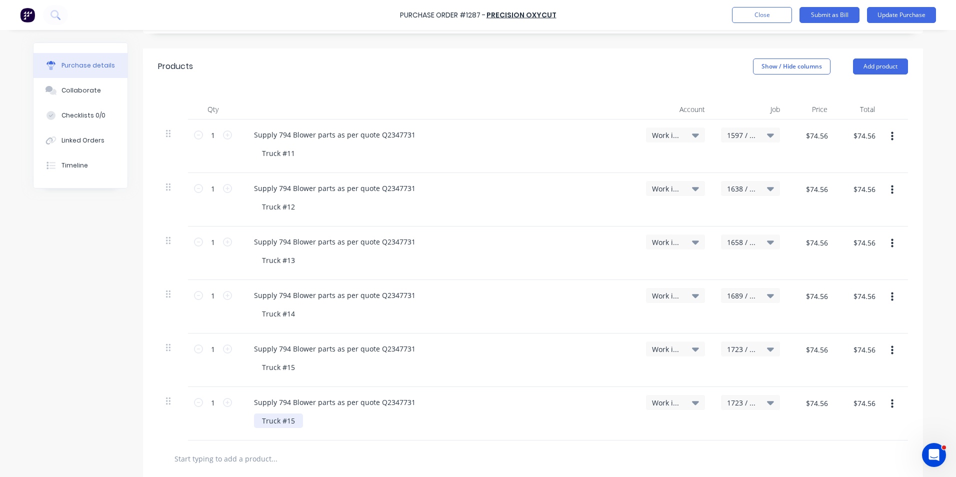
type textarea "x"
click at [295, 424] on div "Truck #15" at bounding box center [278, 421] width 49 height 15
click at [750, 401] on span "1723 / W/Trac-794-Blower-T15" at bounding box center [742, 403] width 30 height 11
type textarea "x"
click at [687, 430] on input at bounding box center [718, 433] width 103 height 20
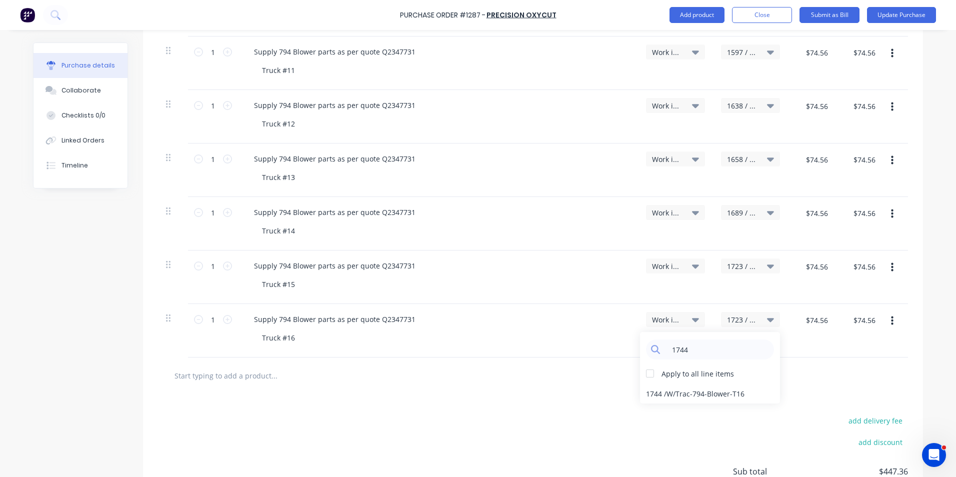
scroll to position [300, 0]
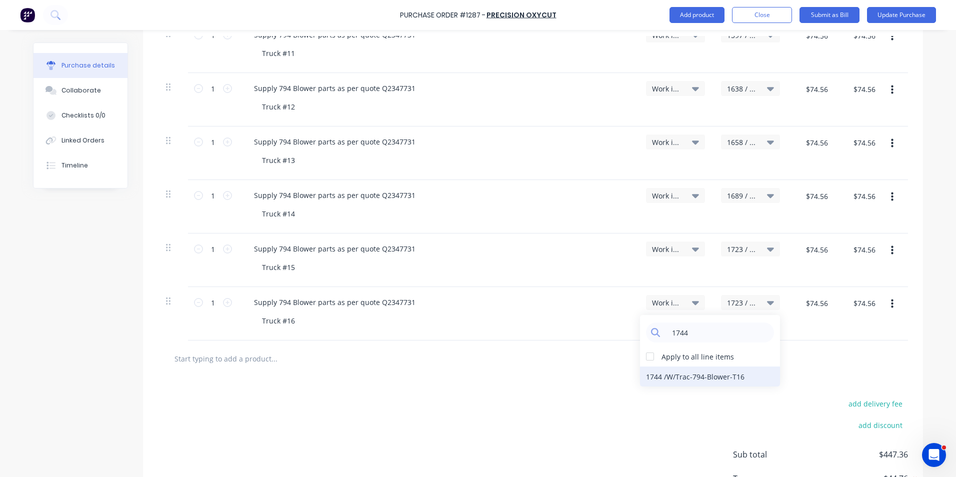
type input "1744"
click at [677, 377] on div "1744 / W/Trac-794-Blower-T16" at bounding box center [710, 377] width 140 height 20
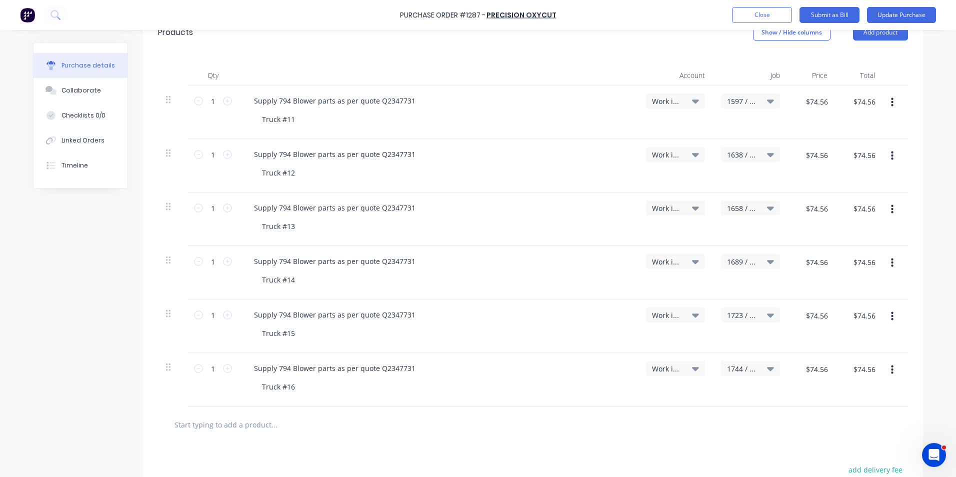
scroll to position [125, 0]
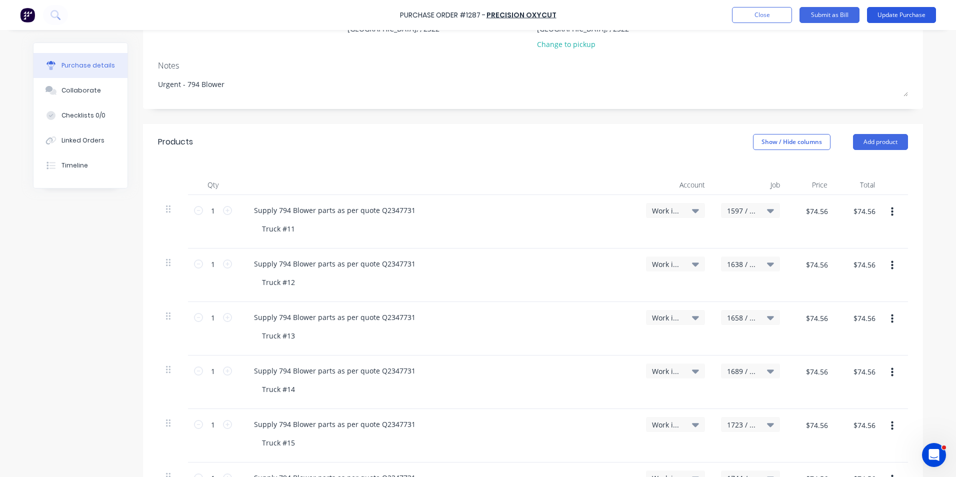
click at [901, 13] on button "Update Purchase" at bounding box center [901, 15] width 69 height 16
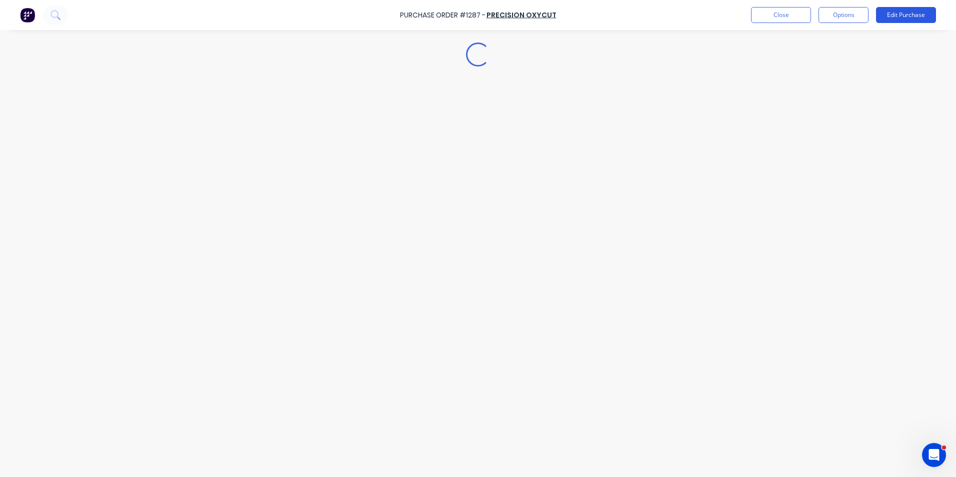
type textarea "x"
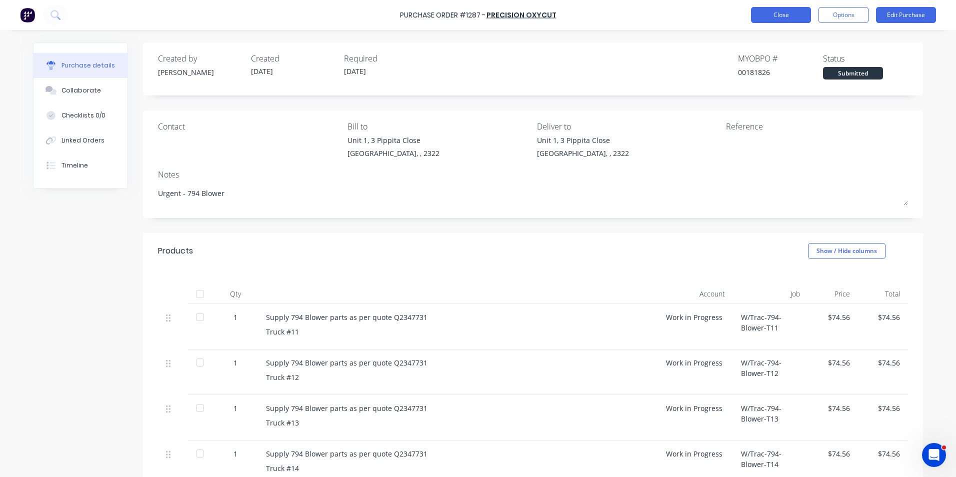
click at [786, 18] on button "Close" at bounding box center [781, 15] width 60 height 16
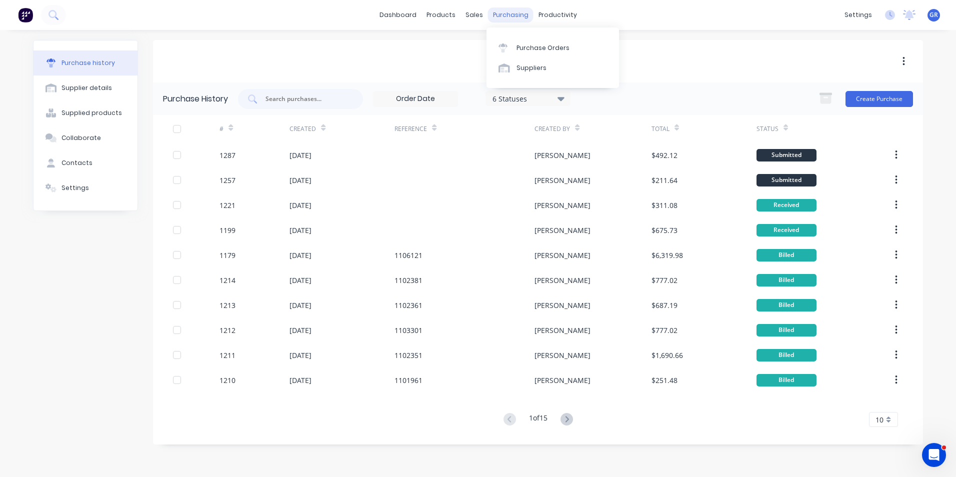
click at [506, 17] on div "purchasing" at bounding box center [511, 15] width 46 height 15
click at [542, 45] on div "Purchase Orders" at bounding box center [543, 48] width 53 height 9
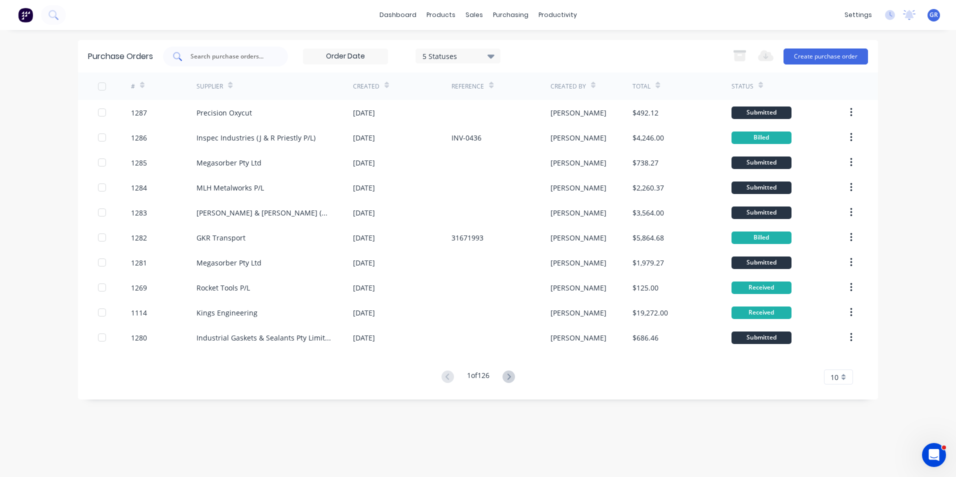
click at [236, 49] on div at bounding box center [225, 57] width 125 height 20
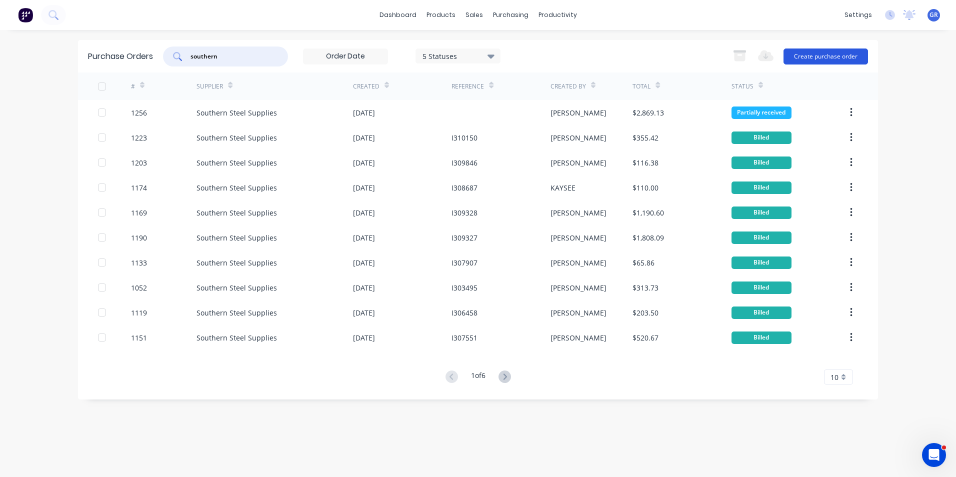
type input "southern"
click at [801, 54] on button "Create purchase order" at bounding box center [826, 57] width 85 height 16
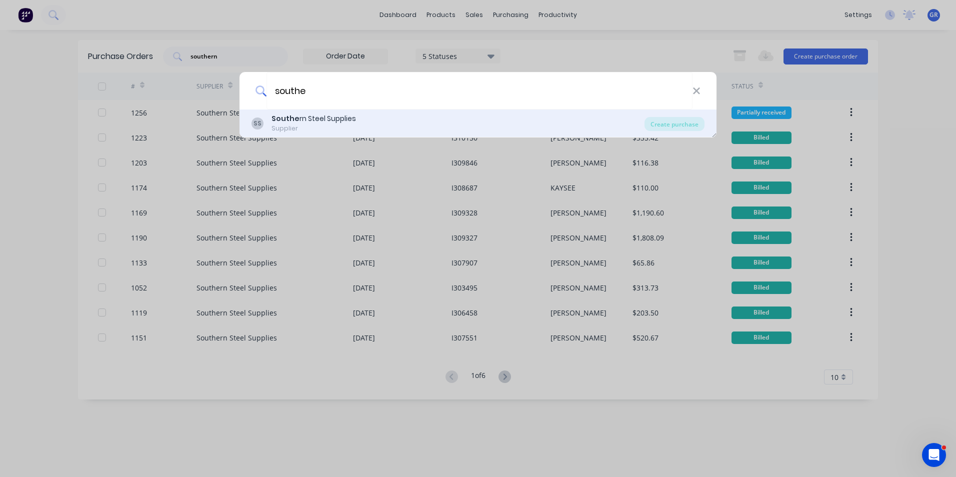
type input "southe"
click at [281, 120] on b "Southe" at bounding box center [286, 119] width 28 height 10
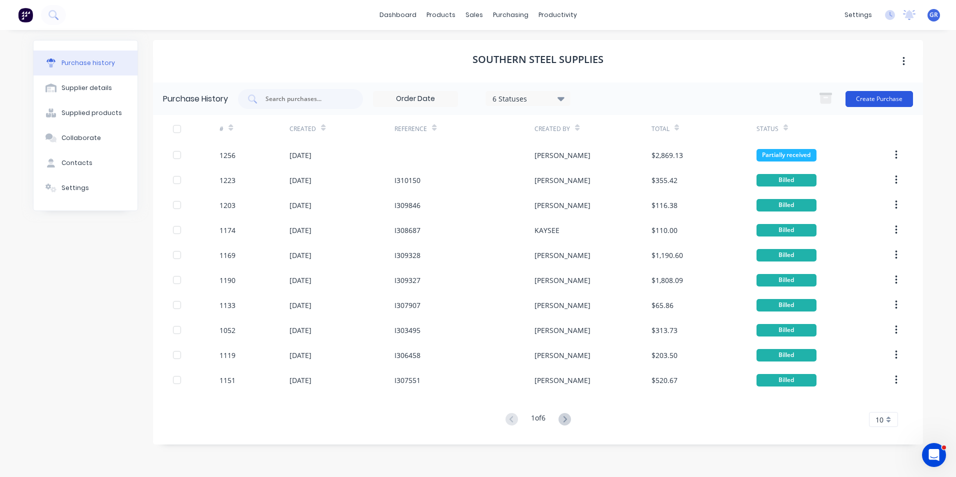
click at [859, 100] on button "Create Purchase" at bounding box center [880, 99] width 68 height 16
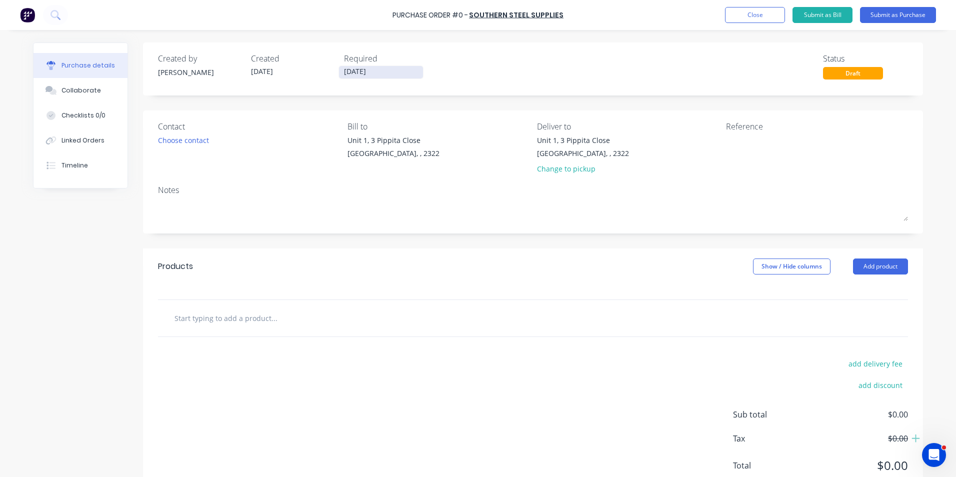
click at [368, 75] on input "[DATE]" at bounding box center [381, 72] width 84 height 13
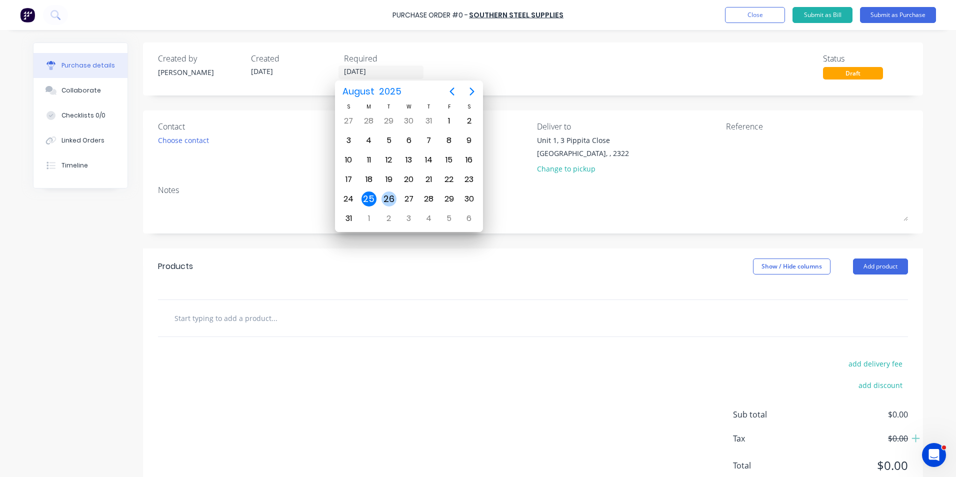
click at [388, 198] on div "26" at bounding box center [389, 199] width 15 height 15
type input "[DATE]"
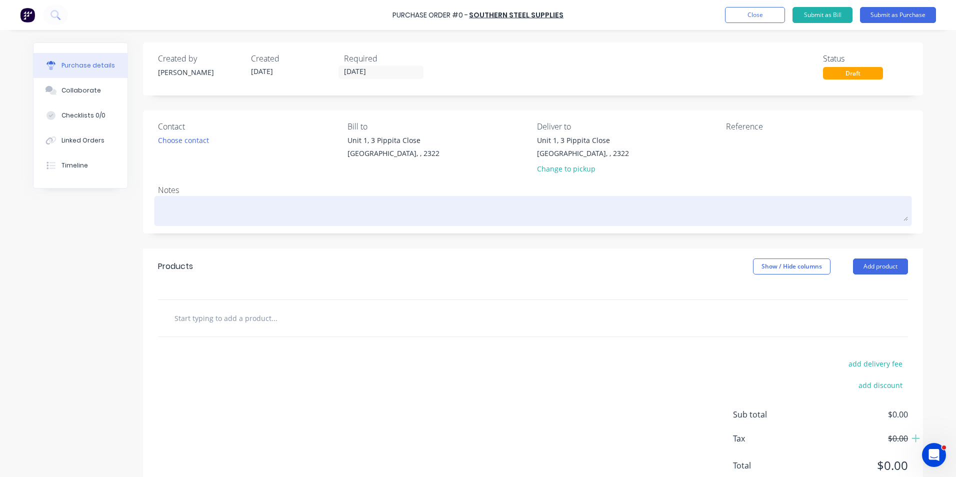
click at [175, 208] on textarea at bounding box center [533, 210] width 750 height 23
type textarea "x"
type textarea "J"
type textarea "x"
type textarea "JN"
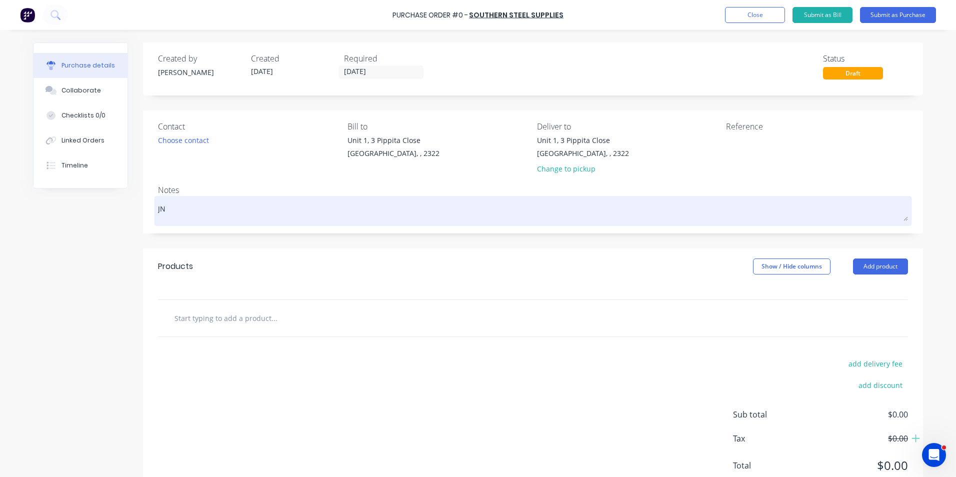
type textarea "x"
type textarea "JN1"
type textarea "x"
type textarea "JN17"
type textarea "x"
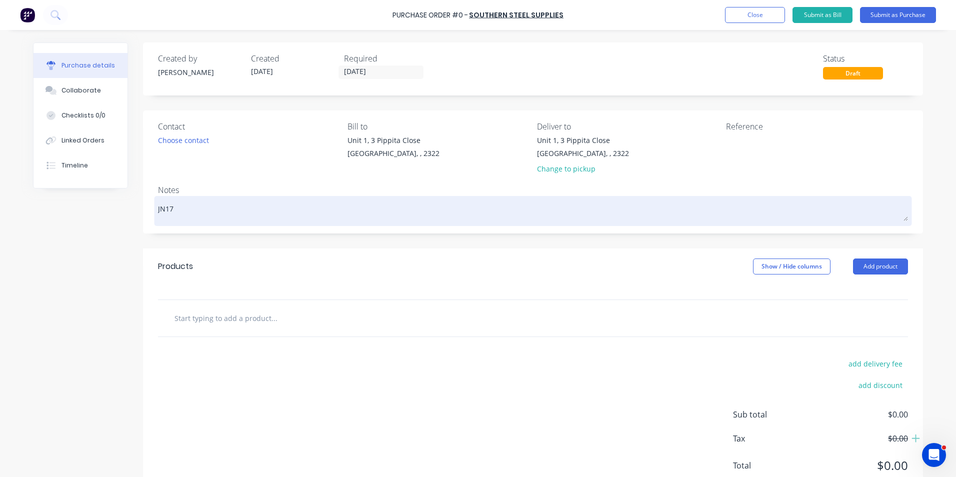
type textarea "JN177"
type textarea "x"
type textarea "JN1779"
type textarea "x"
type textarea "JN1779"
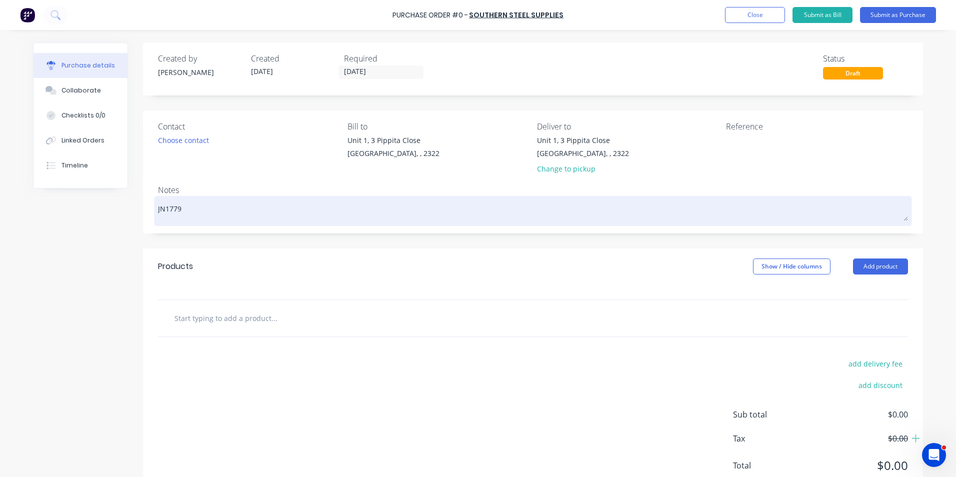
type textarea "x"
type textarea "JN1779 -"
type textarea "x"
type textarea "JN1779 -"
type textarea "x"
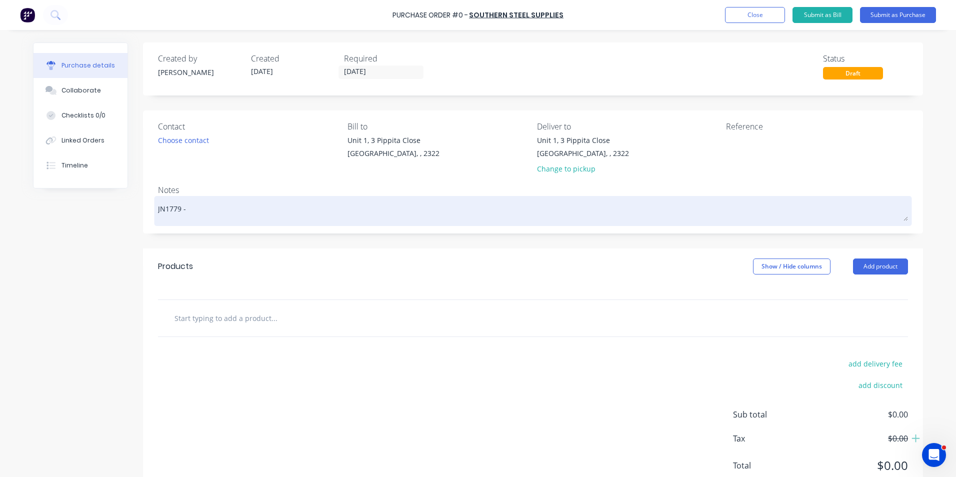
type textarea "JN1779 - 7"
type textarea "x"
type textarea "JN1779 - 79"
type textarea "x"
type textarea "JN1779 - 794"
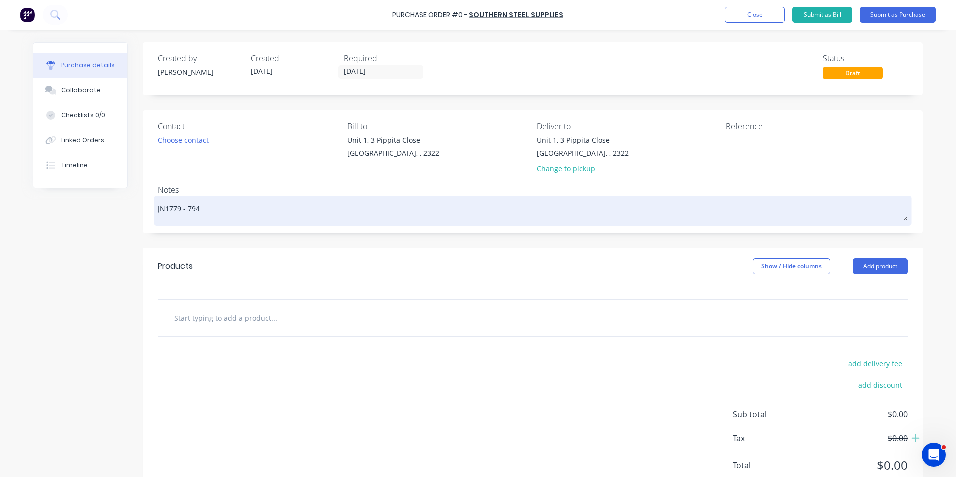
type textarea "x"
type textarea "JN1779 - 794"
type textarea "x"
type textarea "JN1779 - 794 E"
type textarea "x"
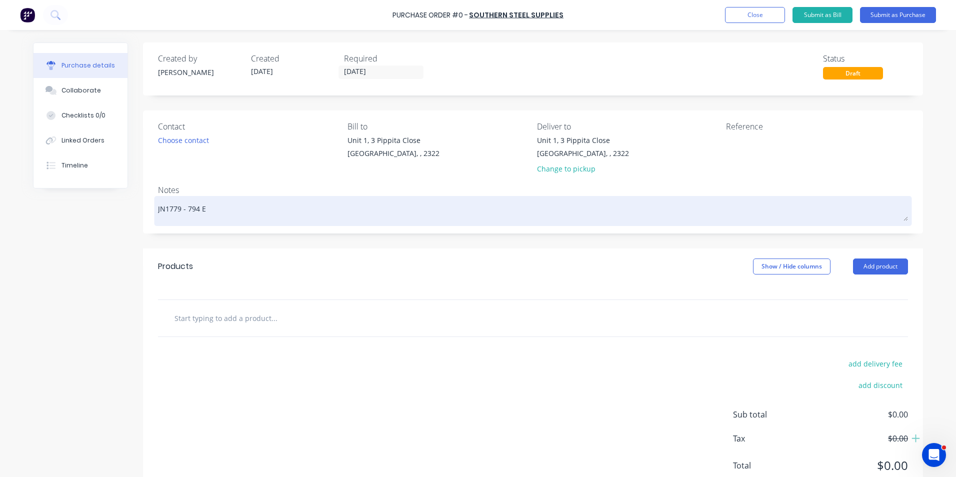
type textarea "JN1779 - 794 En"
type textarea "x"
type textarea "JN1779 - 794 Eng"
type textarea "x"
type textarea "JN1779 - 794 Engi"
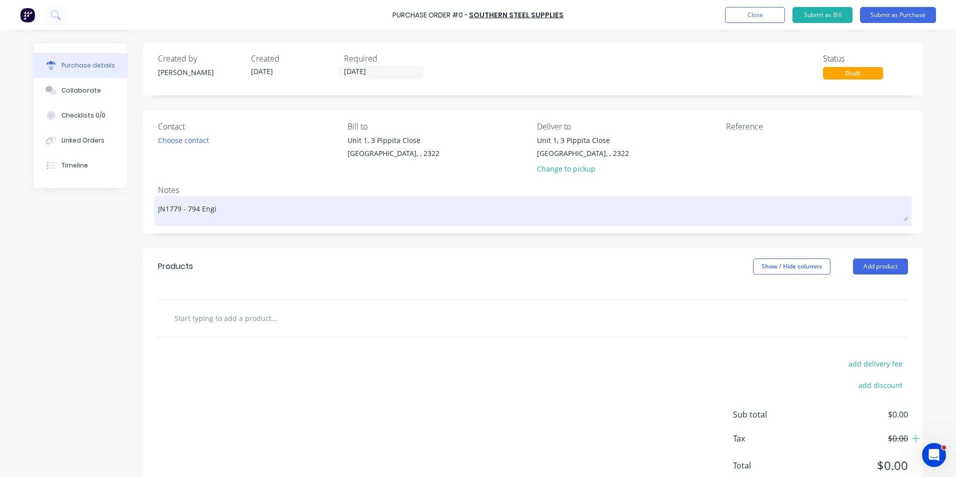
type textarea "x"
type textarea "JN1779 - 794 Engin"
type textarea "x"
type textarea "JN1779 - 794 Engine"
type textarea "x"
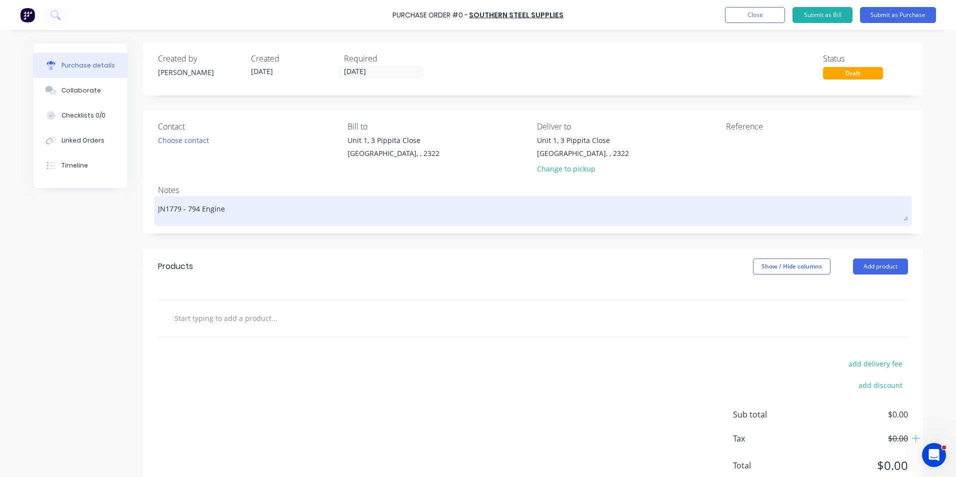
type textarea "JN1779 - 794 Engine"
type textarea "x"
type textarea "JN1779 - 794 Engine S"
type textarea "x"
type textarea "JN1779 - 794 Engine Sh"
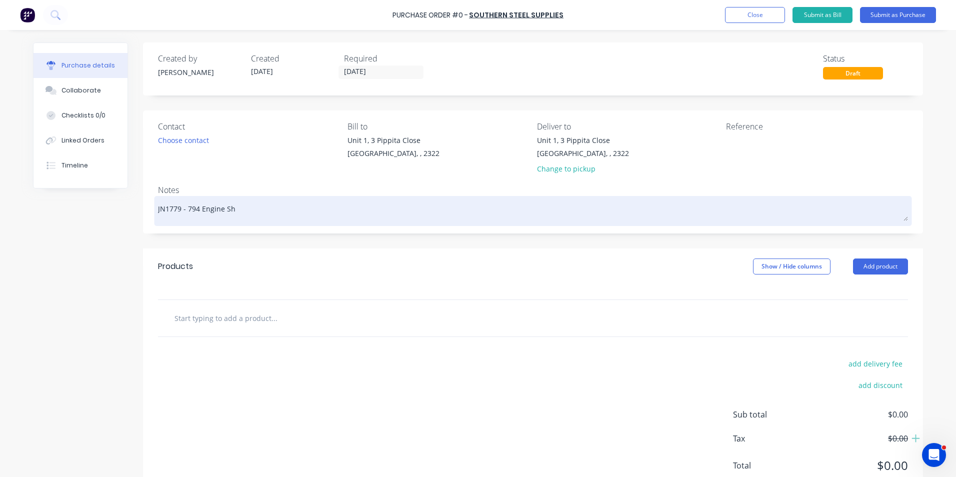
type textarea "x"
type textarea "JN1779 - 794 Engine Shi"
type textarea "x"
type textarea "JN1779 - 794 Engine Shim"
type textarea "x"
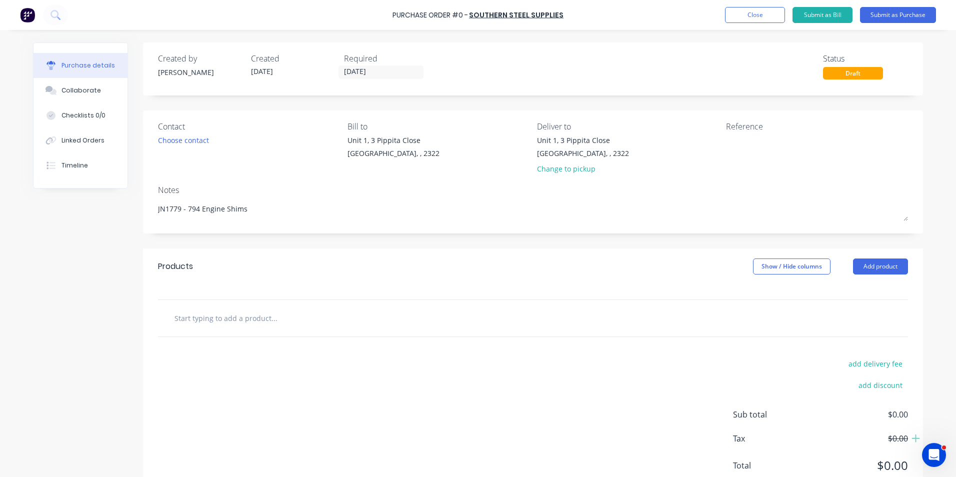
type textarea "JN1779 - 794 Engine Shims"
type textarea "x"
type textarea "JN1779 - 794 Engine Shims"
click at [198, 316] on input "text" at bounding box center [274, 318] width 200 height 20
type textarea "x"
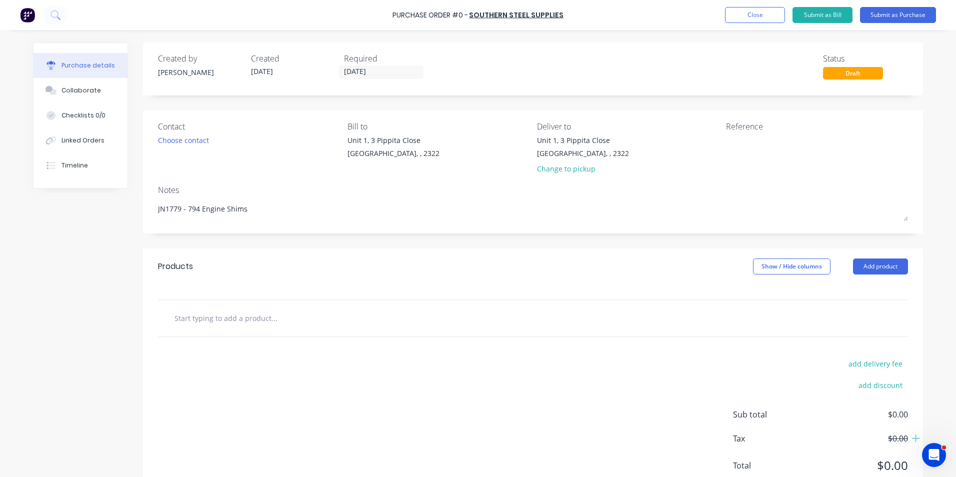
type input "S"
type textarea "x"
type input "Su"
type textarea "x"
type input "Sup"
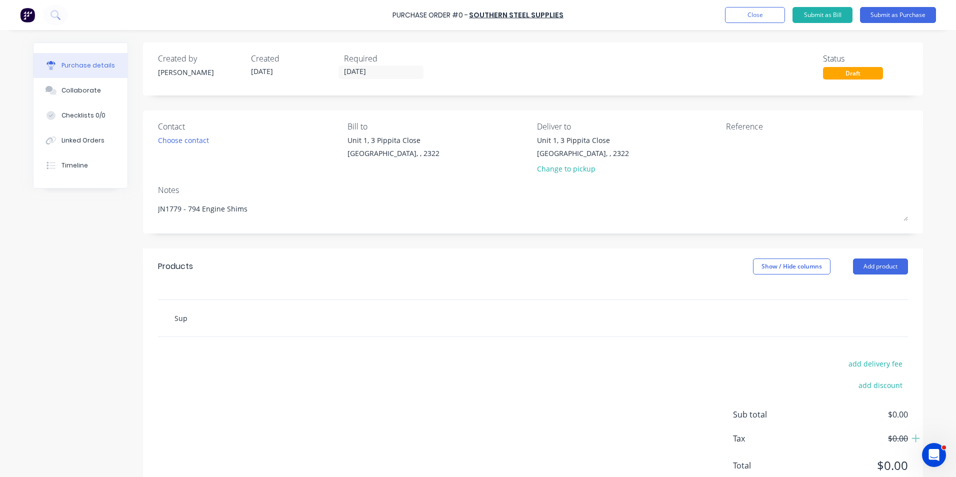
type textarea "x"
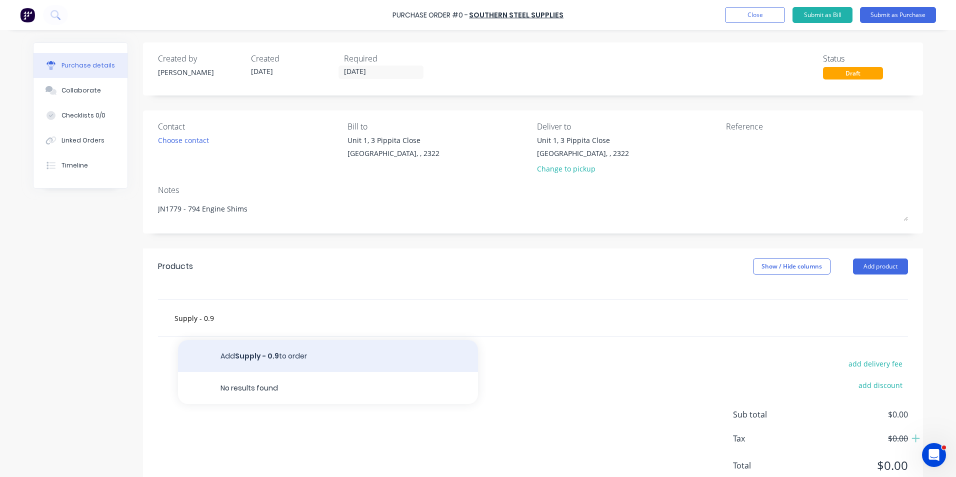
click at [278, 351] on button "Add Supply - 0.9 to order" at bounding box center [328, 356] width 300 height 32
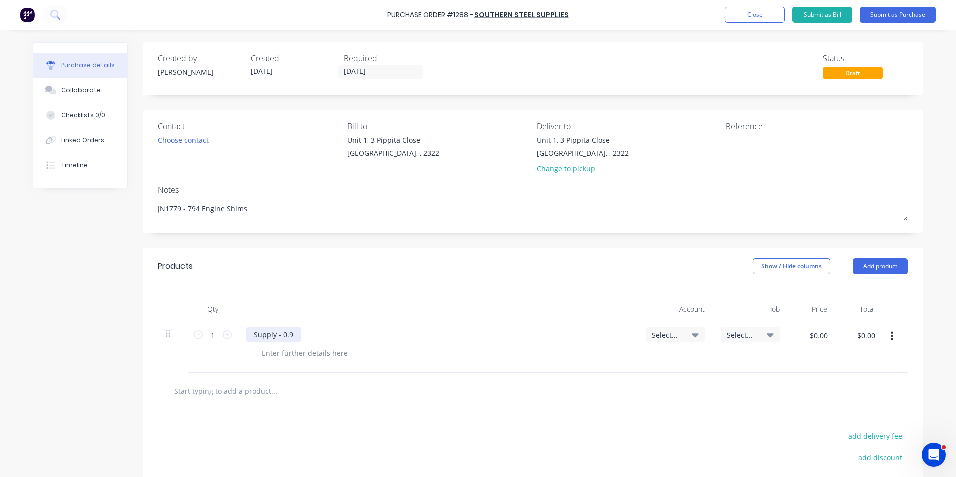
click at [289, 330] on div "Supply - 0.9" at bounding box center [274, 335] width 56 height 15
click at [673, 336] on span "Select..." at bounding box center [667, 335] width 30 height 11
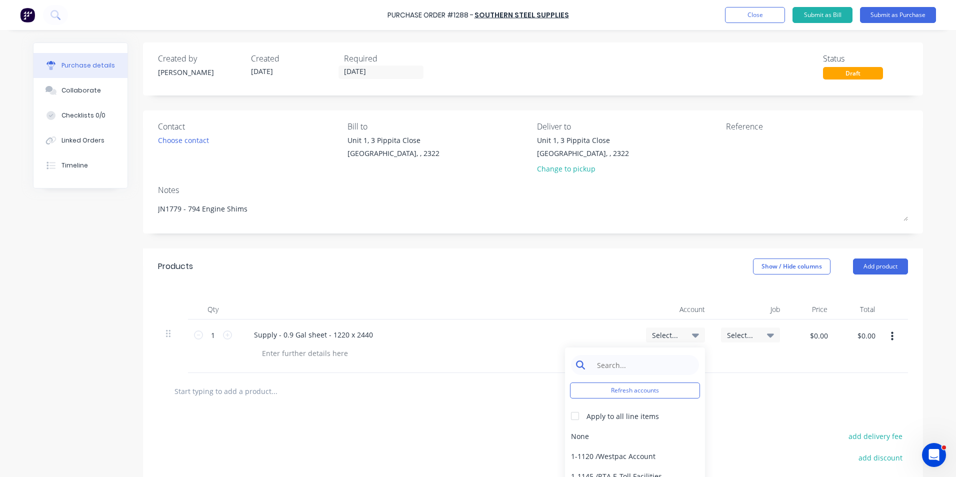
click at [622, 368] on input at bounding box center [643, 365] width 103 height 20
click at [612, 434] on div "1-1400 / Work in Progress" at bounding box center [635, 436] width 140 height 20
click at [748, 336] on span "Select..." at bounding box center [742, 335] width 30 height 11
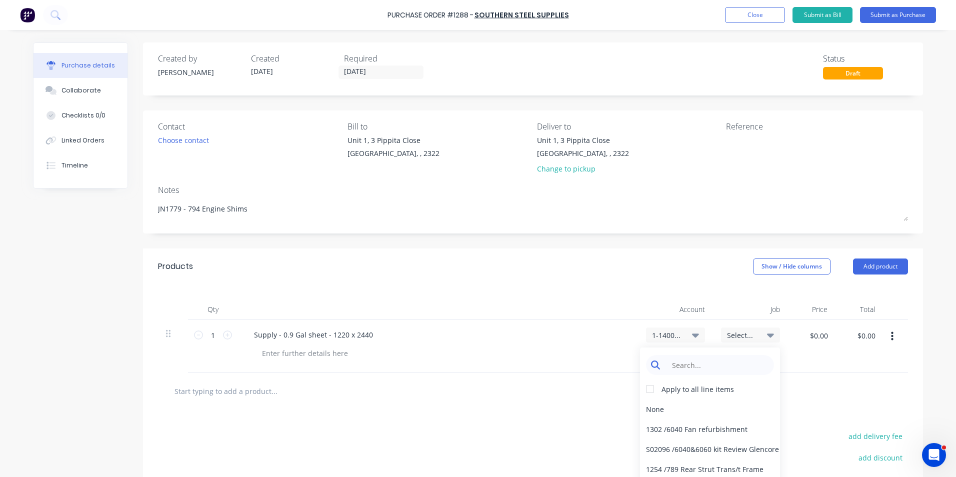
click at [705, 366] on input at bounding box center [718, 365] width 103 height 20
click at [600, 335] on div "Supply - 0.9 Gal sheet - 1220 x 2440" at bounding box center [438, 335] width 384 height 15
click at [698, 289] on div "Qty Account Job Price Total 1 1 Supply - 0.9 Gal sheet - 1220 x 2440 1-1400 / W…" at bounding box center [533, 329] width 780 height 89
click at [813, 333] on input "$0.00" at bounding box center [819, 336] width 30 height 16
click at [736, 332] on span "Select..." at bounding box center [742, 335] width 30 height 11
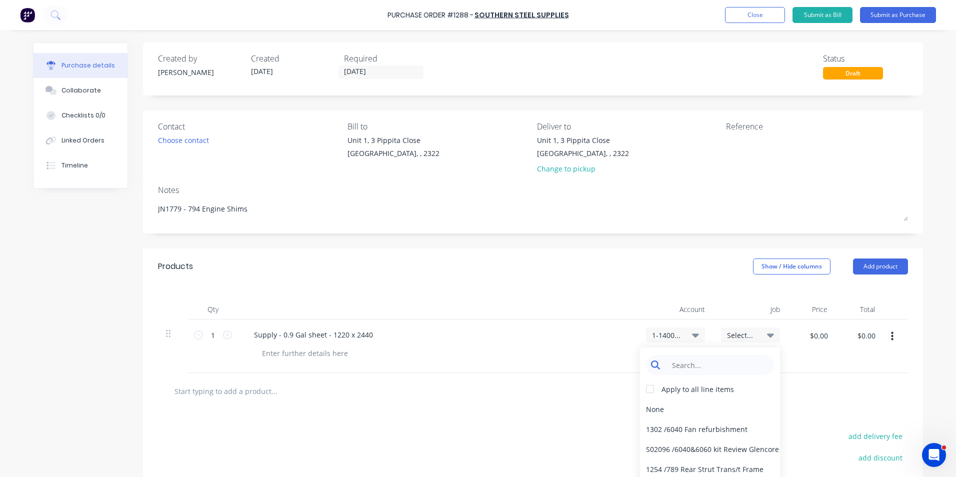
click at [702, 363] on input at bounding box center [718, 365] width 103 height 20
click at [635, 294] on div "Qty Account Job Price Total 1 1 Supply - 0.9 Gal sheet - 1220 x 2440 1-1400 / W…" at bounding box center [533, 329] width 780 height 89
drag, startPoint x: 687, startPoint y: 364, endPoint x: 663, endPoint y: 366, distance: 23.6
click at [667, 366] on input "1779" at bounding box center [718, 365] width 103 height 20
click at [556, 278] on div "Products Show / Hide columns Add product" at bounding box center [533, 267] width 780 height 36
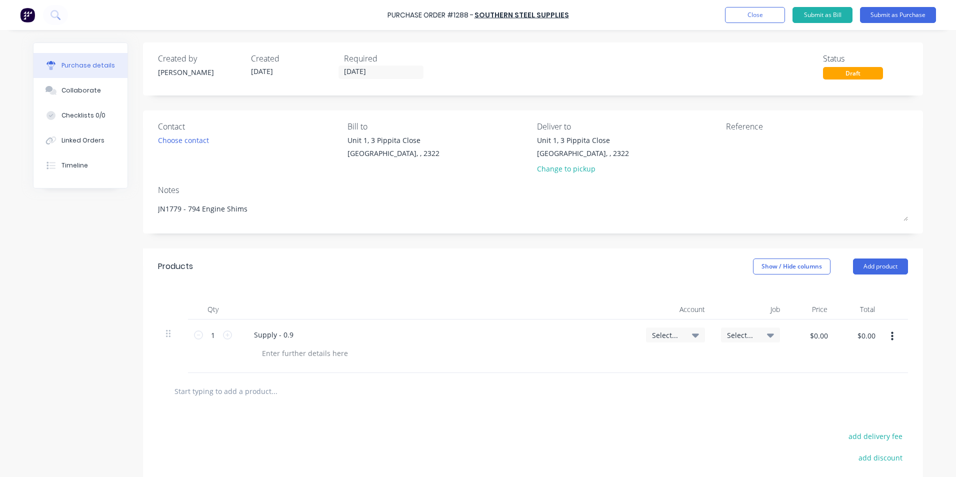
click at [676, 335] on span "Select..." at bounding box center [667, 335] width 30 height 11
type textarea "x"
click at [636, 367] on input at bounding box center [643, 365] width 103 height 20
type input "1-14"
click at [622, 437] on div "1-1400 / Work in Progress" at bounding box center [635, 436] width 140 height 20
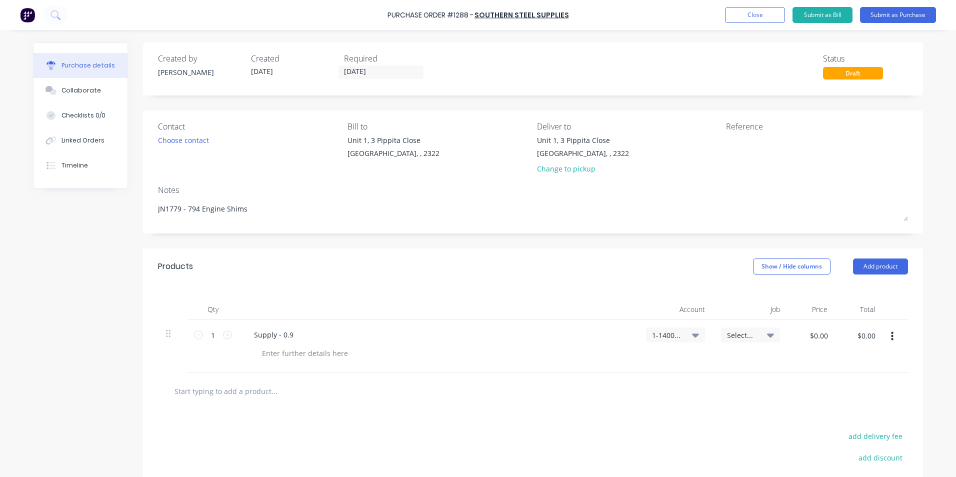
click at [749, 332] on span "Select..." at bounding box center [742, 335] width 30 height 11
type textarea "x"
click at [693, 367] on input at bounding box center [718, 365] width 103 height 20
type input "1779"
click at [708, 431] on div "1779 / W/Trac-794 Engine shims" at bounding box center [710, 429] width 140 height 20
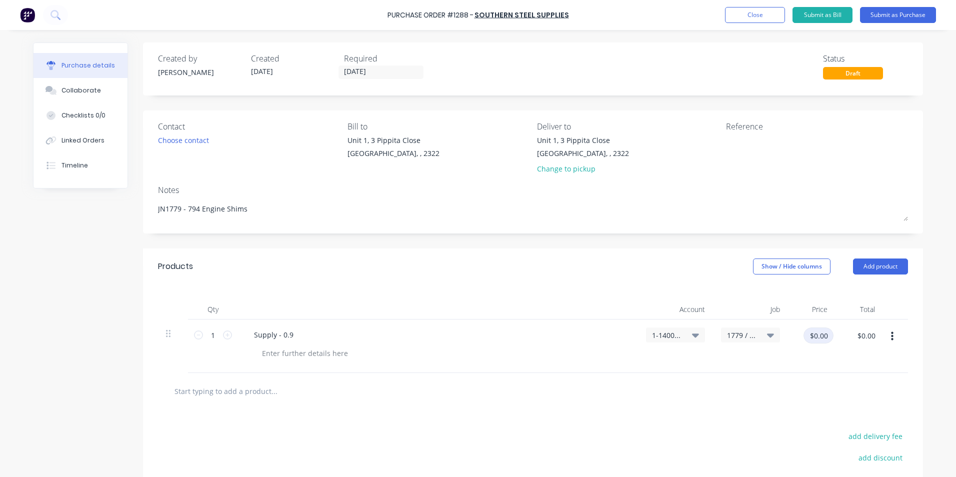
type textarea "x"
click at [813, 338] on input "$0.00" at bounding box center [819, 336] width 30 height 16
type input "$65.00"
click at [772, 376] on div at bounding box center [533, 391] width 750 height 37
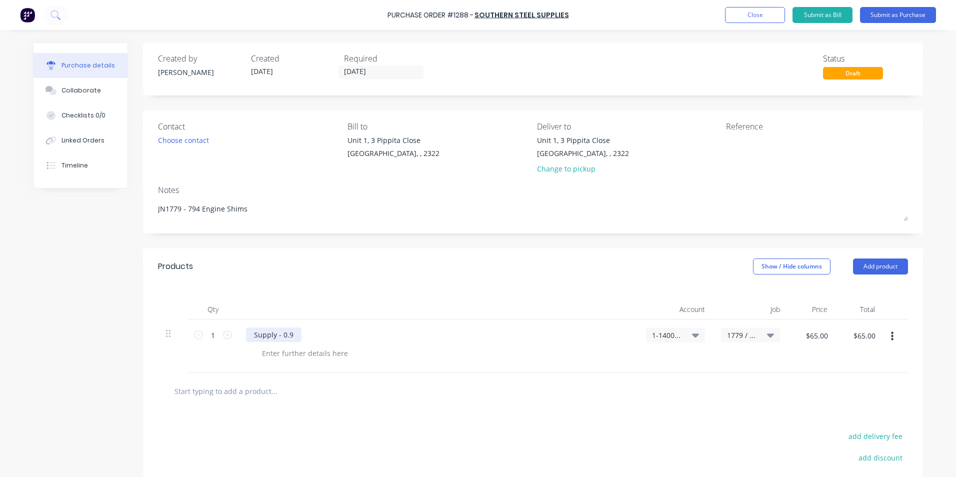
type textarea "x"
click at [292, 336] on div "Supply - 0.9" at bounding box center [274, 335] width 56 height 15
type textarea "x"
click at [279, 356] on div at bounding box center [305, 353] width 102 height 15
paste div
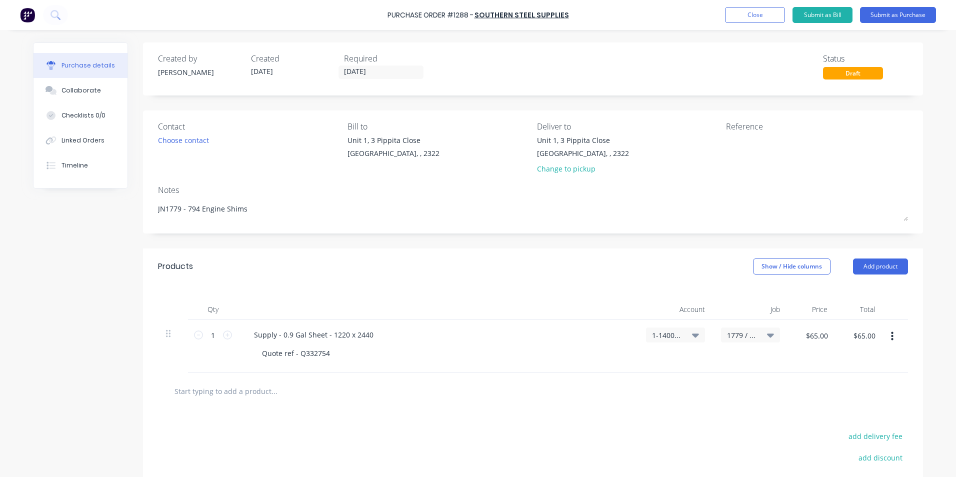
click at [891, 334] on icon "button" at bounding box center [892, 336] width 3 height 11
click at [836, 382] on button "Duplicate" at bounding box center [861, 383] width 85 height 20
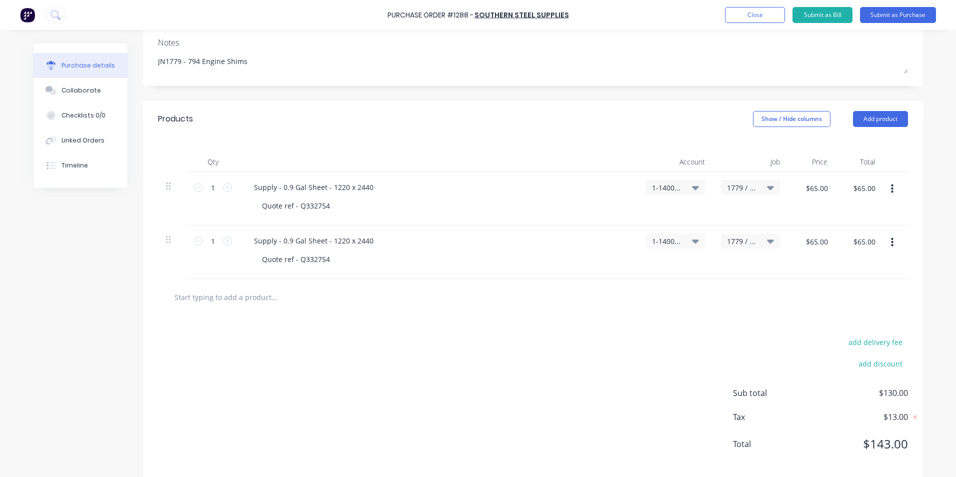
scroll to position [150, 0]
type textarea "x"
drag, startPoint x: 288, startPoint y: 240, endPoint x: 280, endPoint y: 242, distance: 8.7
click at [280, 242] on div "Supply - 0.9 Gal Sheet - 1220 x 2440" at bounding box center [314, 238] width 136 height 15
drag, startPoint x: 295, startPoint y: 239, endPoint x: 309, endPoint y: 246, distance: 15.7
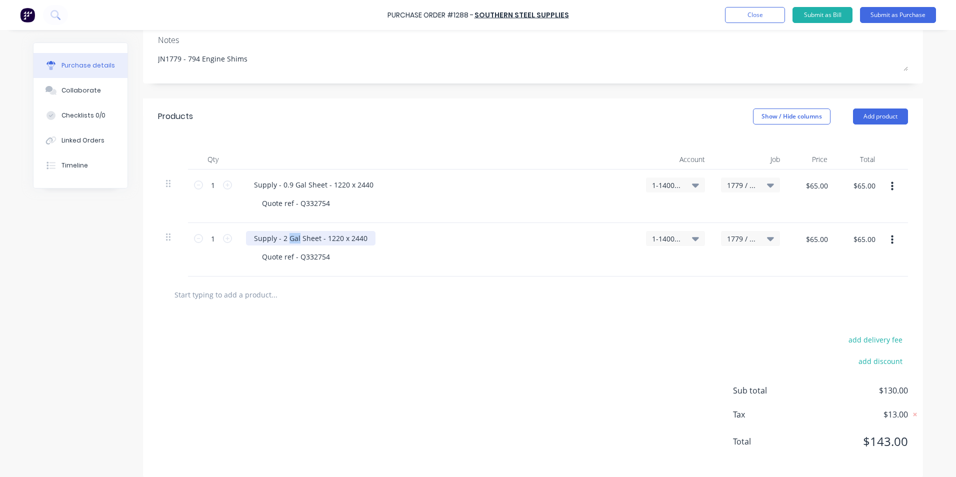
click at [285, 239] on div "Supply - 2 Gal Sheet - 1220 x 2440" at bounding box center [311, 238] width 130 height 15
drag, startPoint x: 351, startPoint y: 241, endPoint x: 396, endPoint y: 244, distance: 45.2
click at [352, 241] on div "Supply - 2 mild steel Sheet - 1220 x 2440" at bounding box center [322, 238] width 152 height 15
click at [373, 243] on div "Supply - 2 mild steel Sheet - 1200 x 2440" at bounding box center [322, 238] width 152 height 15
type textarea "x"
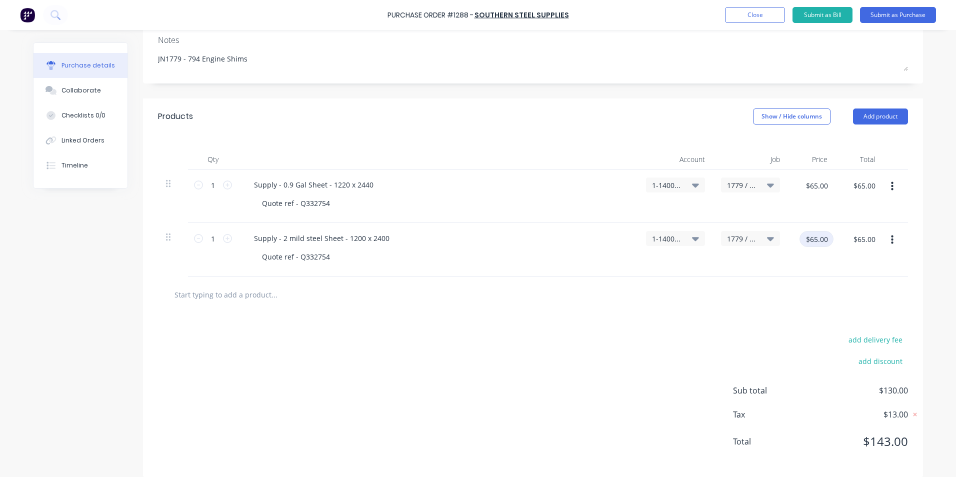
click at [817, 237] on input "$65.00" at bounding box center [817, 239] width 34 height 16
type input "115"
type textarea "x"
type input "$115.00"
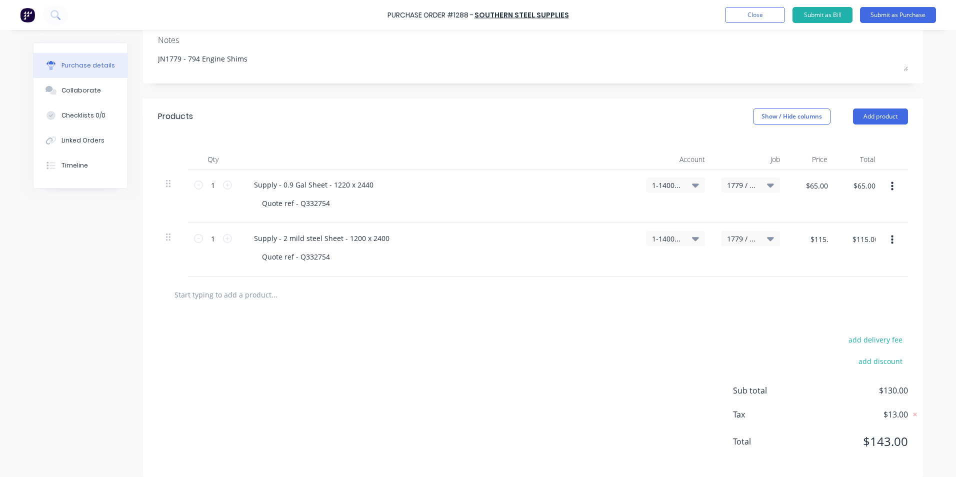
click at [806, 287] on div at bounding box center [533, 295] width 734 height 20
click at [876, 115] on button "Add product" at bounding box center [881, 117] width 55 height 16
click at [843, 241] on div "Notes (External)" at bounding box center [861, 242] width 77 height 15
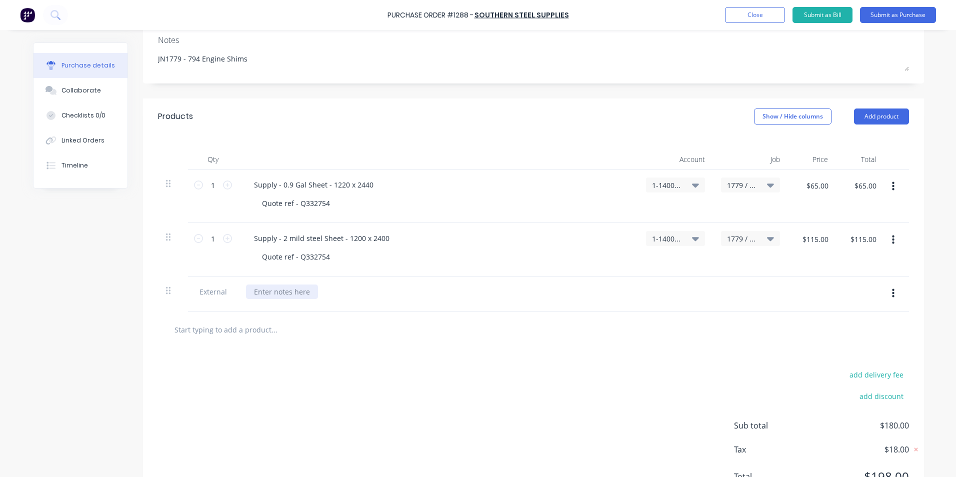
type textarea "x"
click at [281, 288] on div at bounding box center [282, 292] width 72 height 15
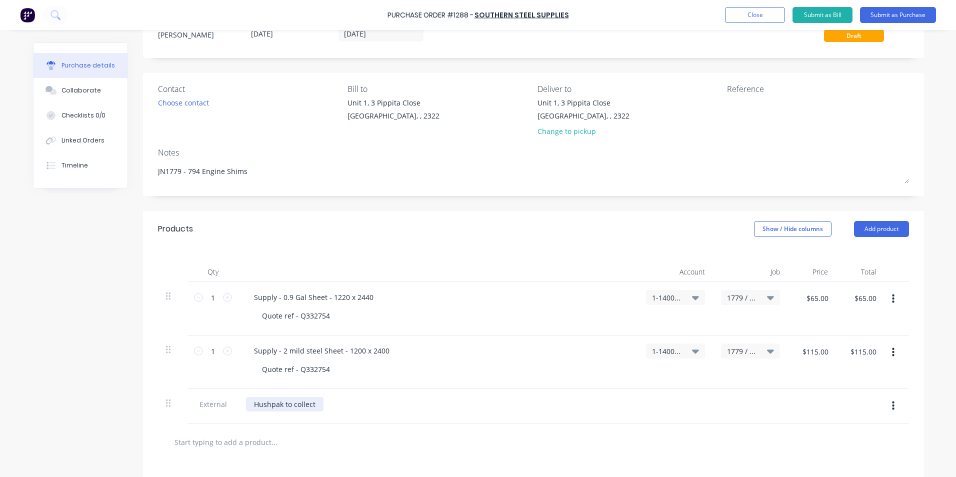
scroll to position [0, 0]
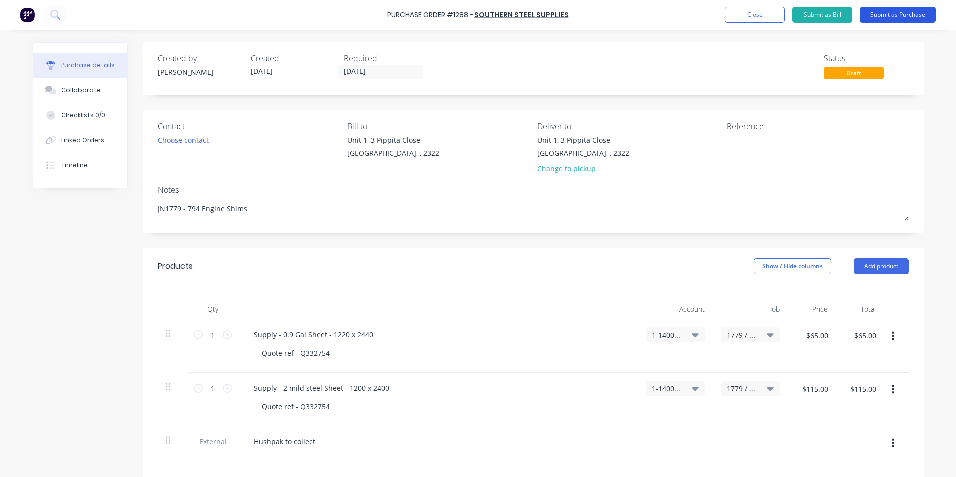
click at [894, 13] on button "Submit as Purchase" at bounding box center [898, 15] width 76 height 16
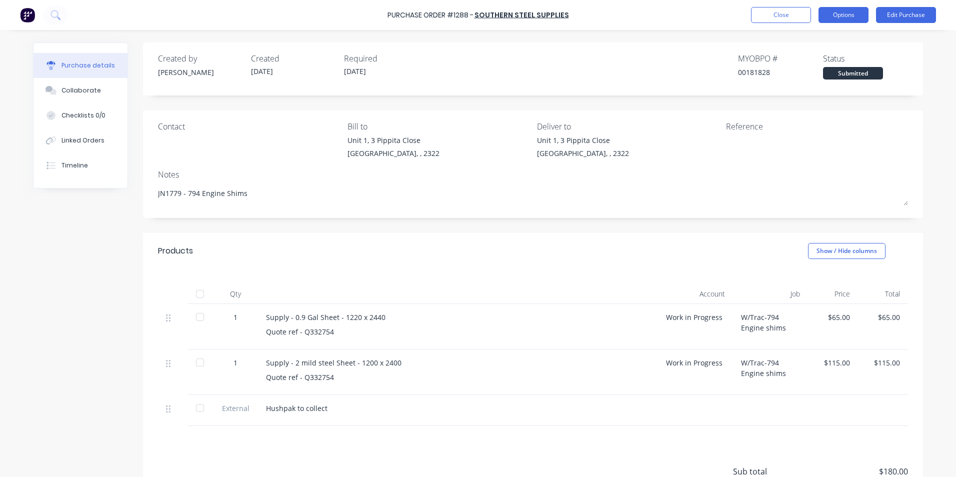
click at [843, 13] on button "Options" at bounding box center [844, 15] width 50 height 16
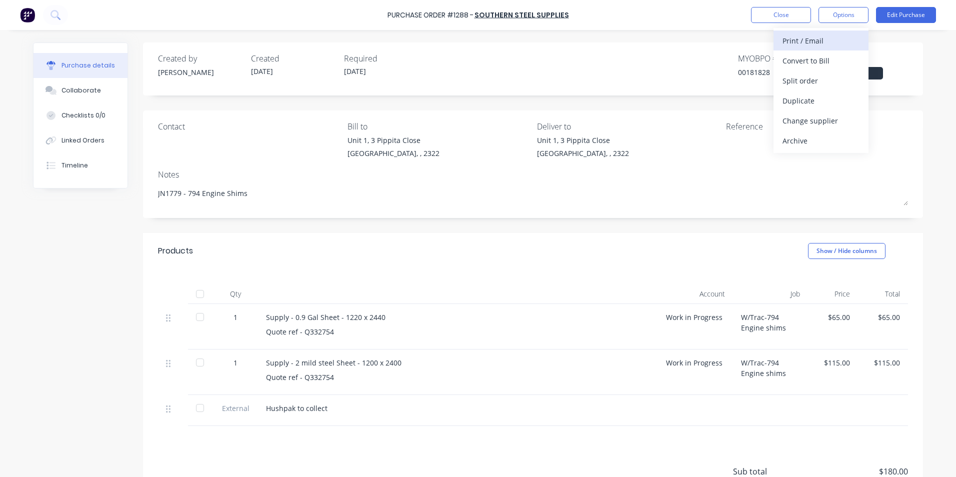
click at [815, 36] on div "Print / Email" at bounding box center [821, 41] width 77 height 15
click at [805, 61] on div "With pricing" at bounding box center [821, 61] width 77 height 15
type textarea "x"
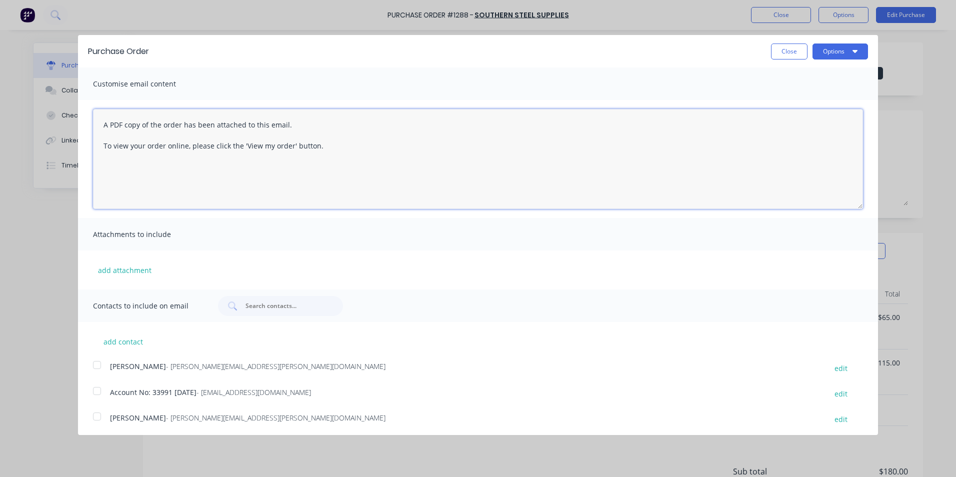
drag, startPoint x: 324, startPoint y: 145, endPoint x: 67, endPoint y: 119, distance: 258.4
click at [67, 119] on div "Purchase Order Close Options Customise email content A PDF copy of the order ha…" at bounding box center [478, 238] width 956 height 477
type textarea "G"
type textarea "Hi Sales, PO attached as quoted, Hushpak will collect tomorrow regards Greg Raw…"
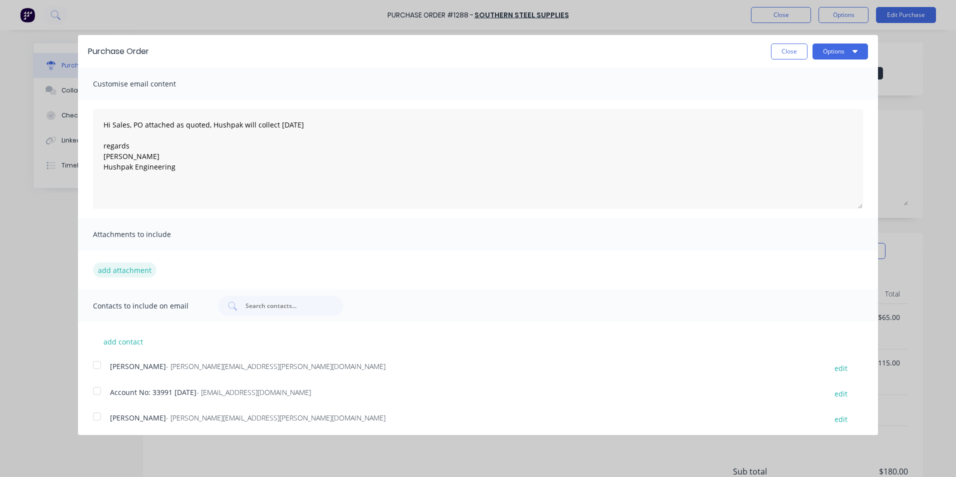
click at [126, 270] on button "add attachment" at bounding box center [125, 270] width 64 height 15
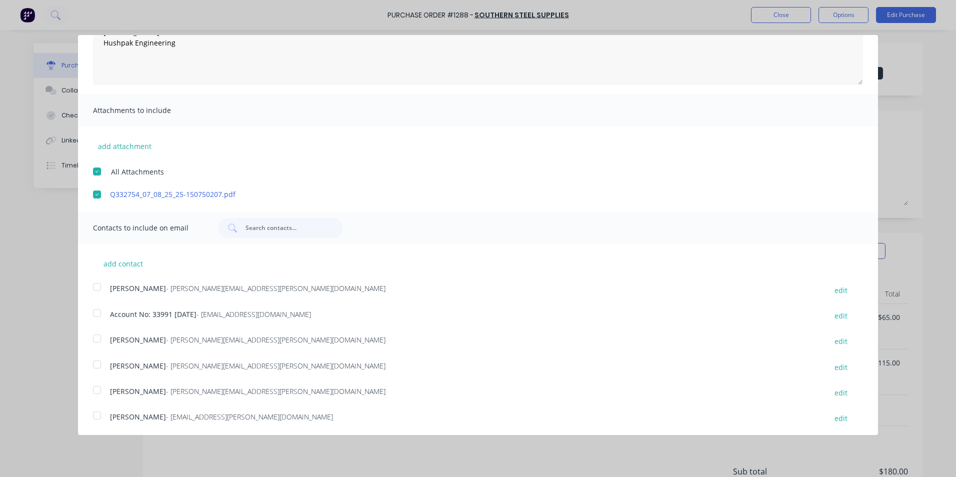
scroll to position [178, 0]
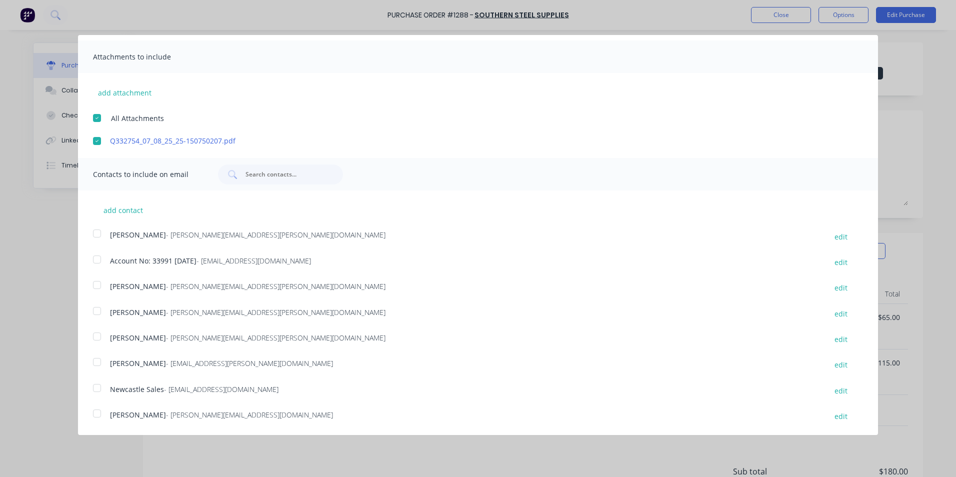
click at [99, 336] on div at bounding box center [97, 337] width 20 height 20
click at [97, 388] on div at bounding box center [97, 388] width 20 height 20
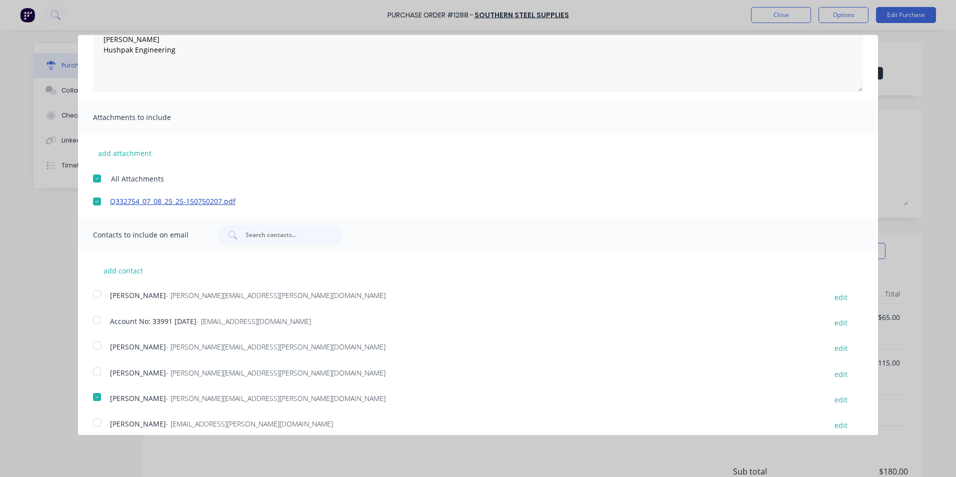
scroll to position [0, 0]
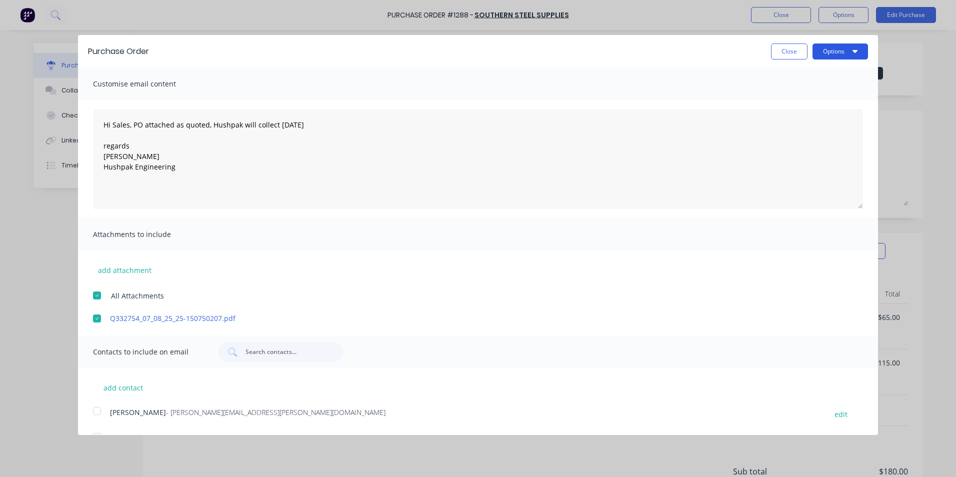
click at [826, 51] on button "Options" at bounding box center [841, 52] width 56 height 16
click at [788, 97] on div "Email" at bounding box center [820, 97] width 77 height 15
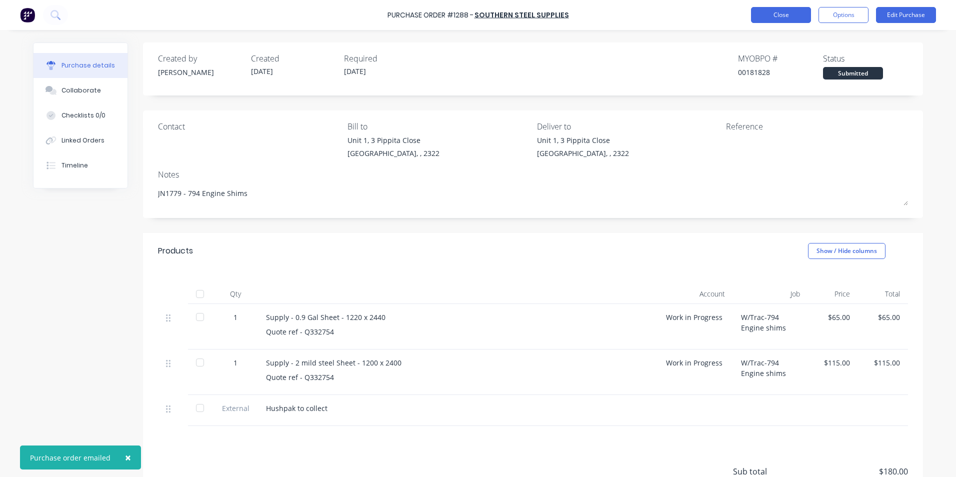
type textarea "x"
click at [779, 15] on button "Close" at bounding box center [781, 15] width 60 height 16
